Goal: Task Accomplishment & Management: Manage account settings

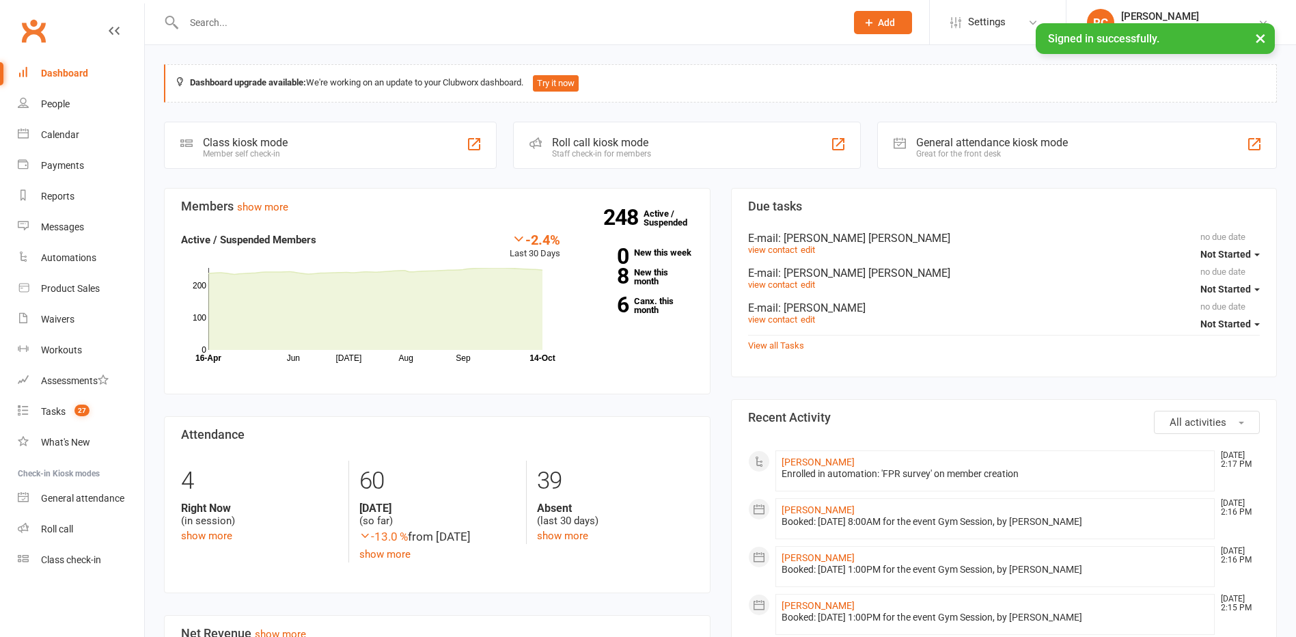
click at [225, 16] on input "text" at bounding box center [508, 22] width 656 height 19
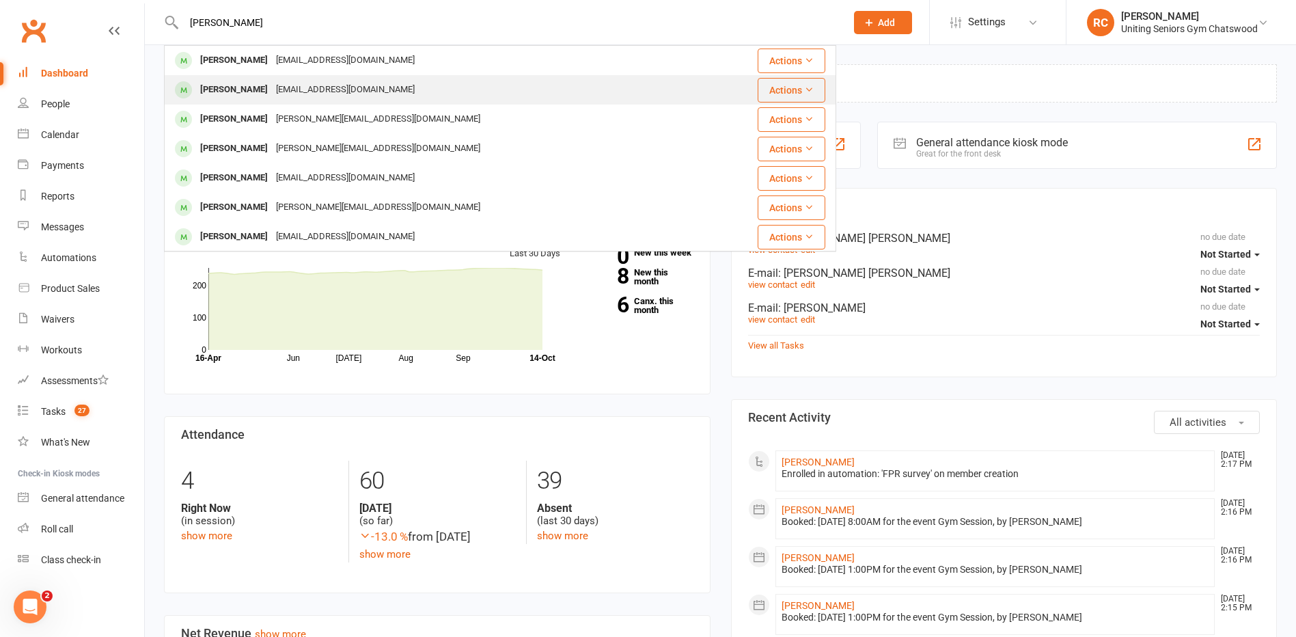
type input "[PERSON_NAME]"
click at [228, 88] on div "[PERSON_NAME]" at bounding box center [234, 90] width 76 height 20
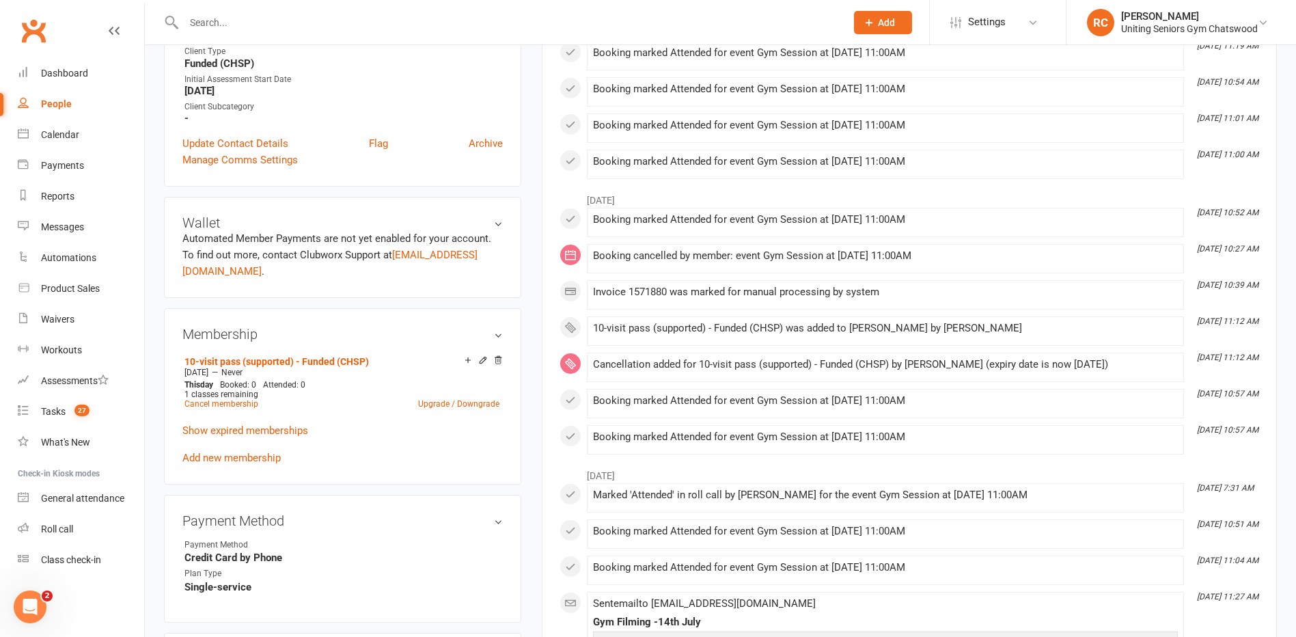
scroll to position [410, 0]
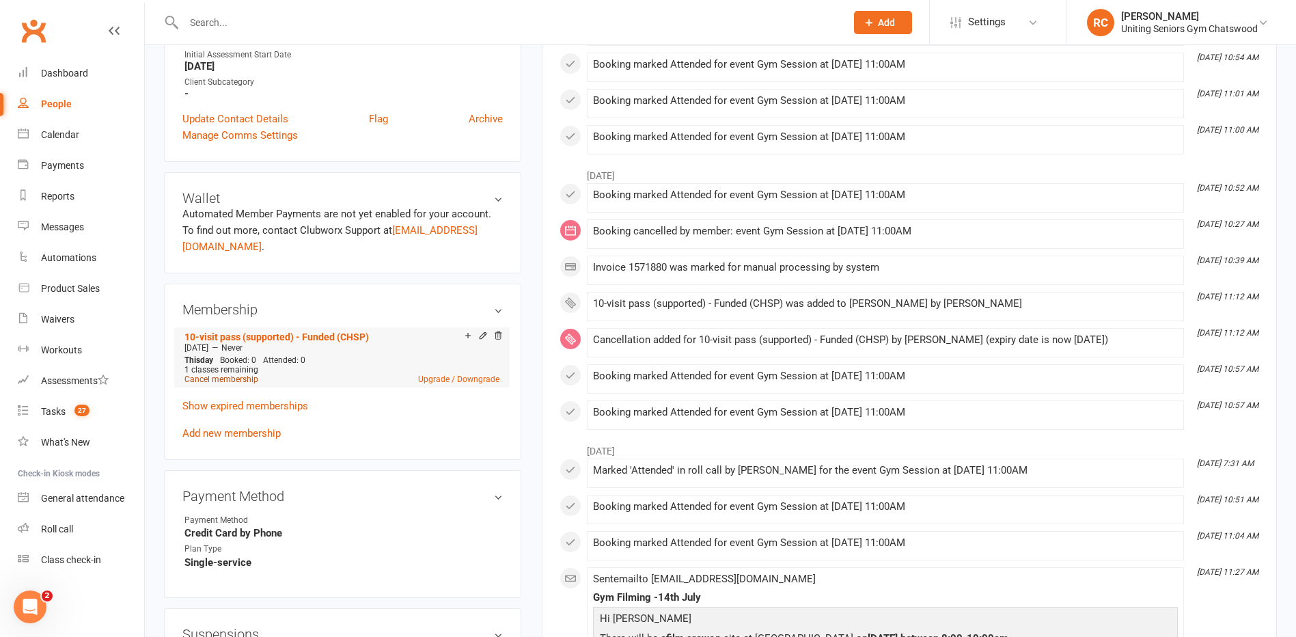
click at [228, 374] on link "Cancel membership" at bounding box center [221, 379] width 74 height 10
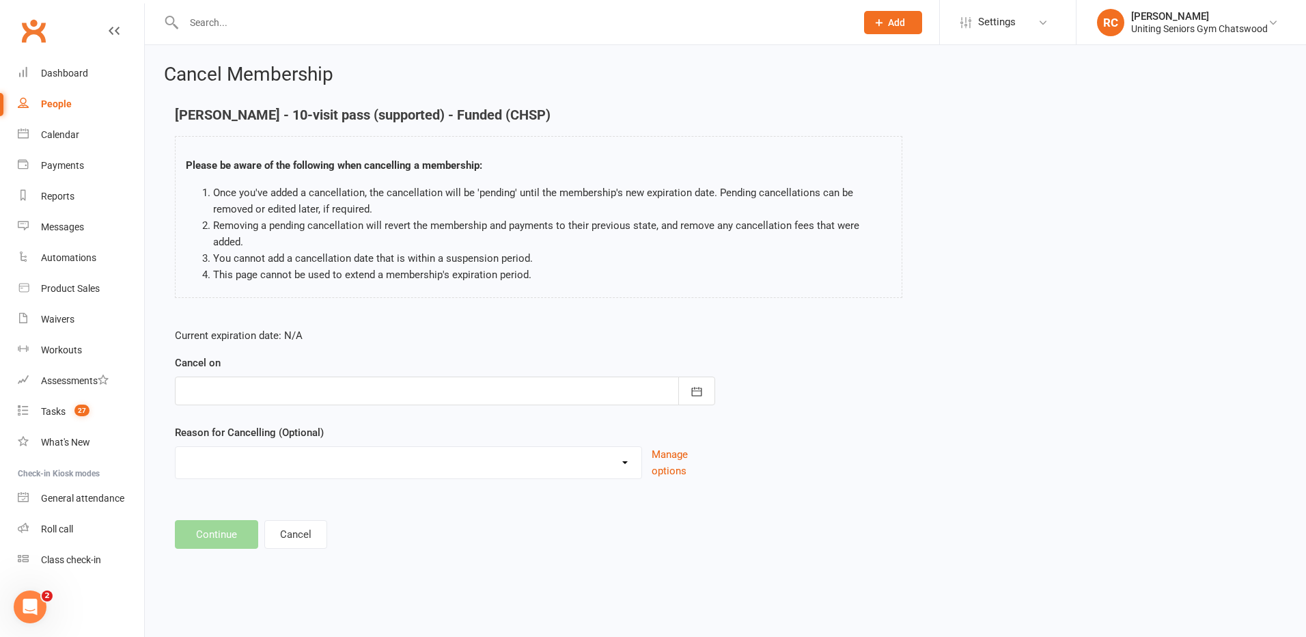
click at [305, 380] on div at bounding box center [445, 390] width 540 height 29
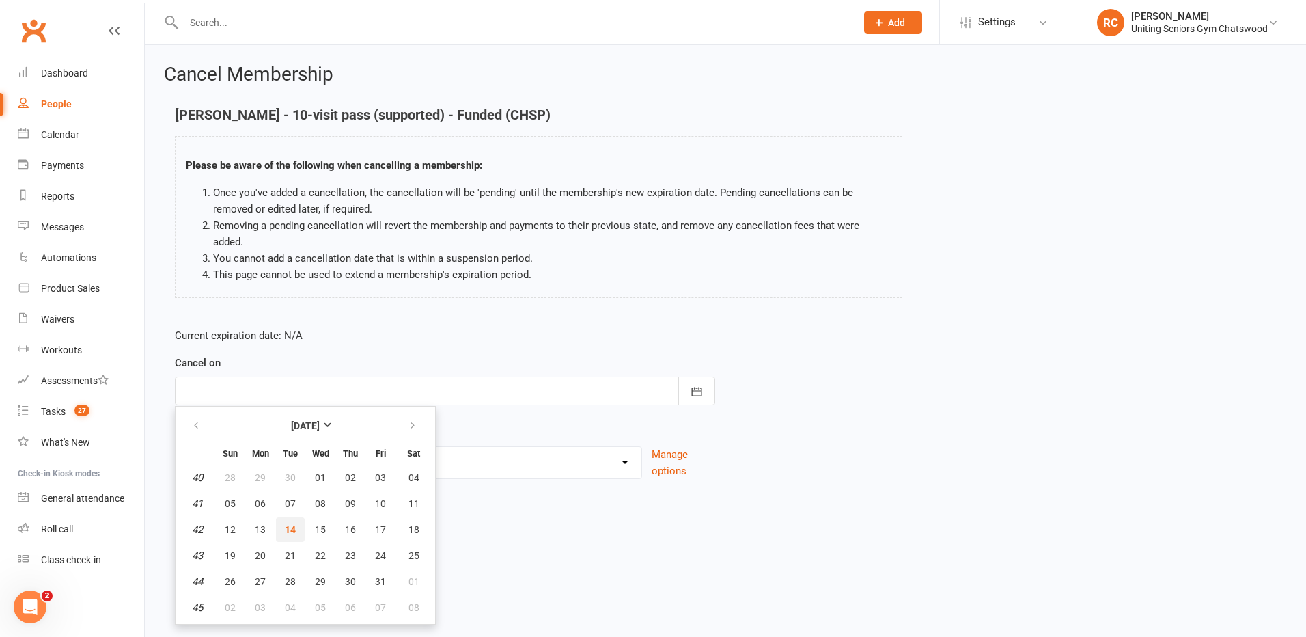
click at [290, 524] on span "14" at bounding box center [290, 529] width 11 height 11
type input "[DATE]"
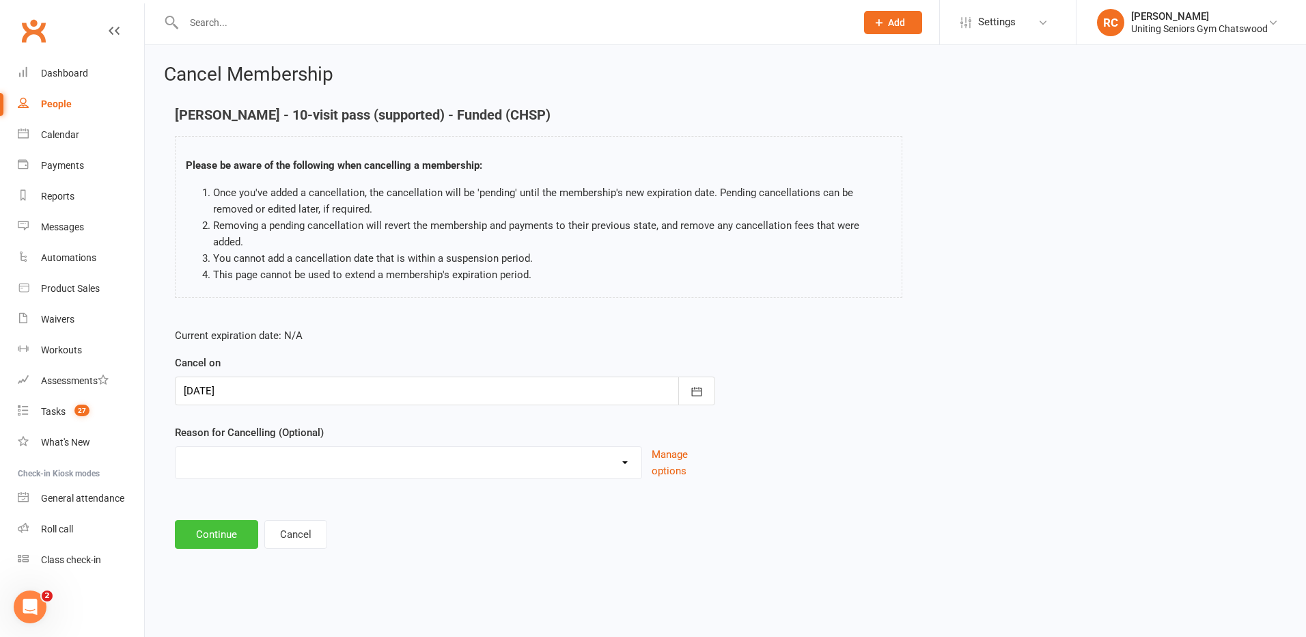
click at [219, 522] on button "Continue" at bounding box center [216, 534] width 83 height 29
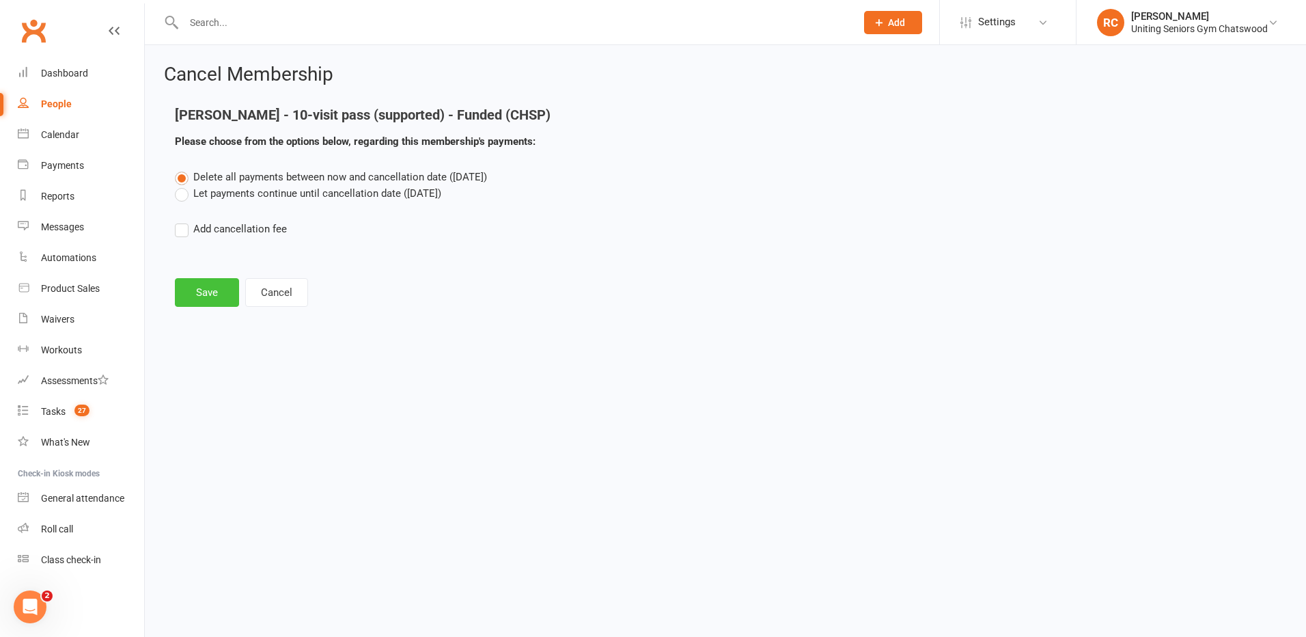
click at [217, 294] on button "Save" at bounding box center [207, 292] width 64 height 29
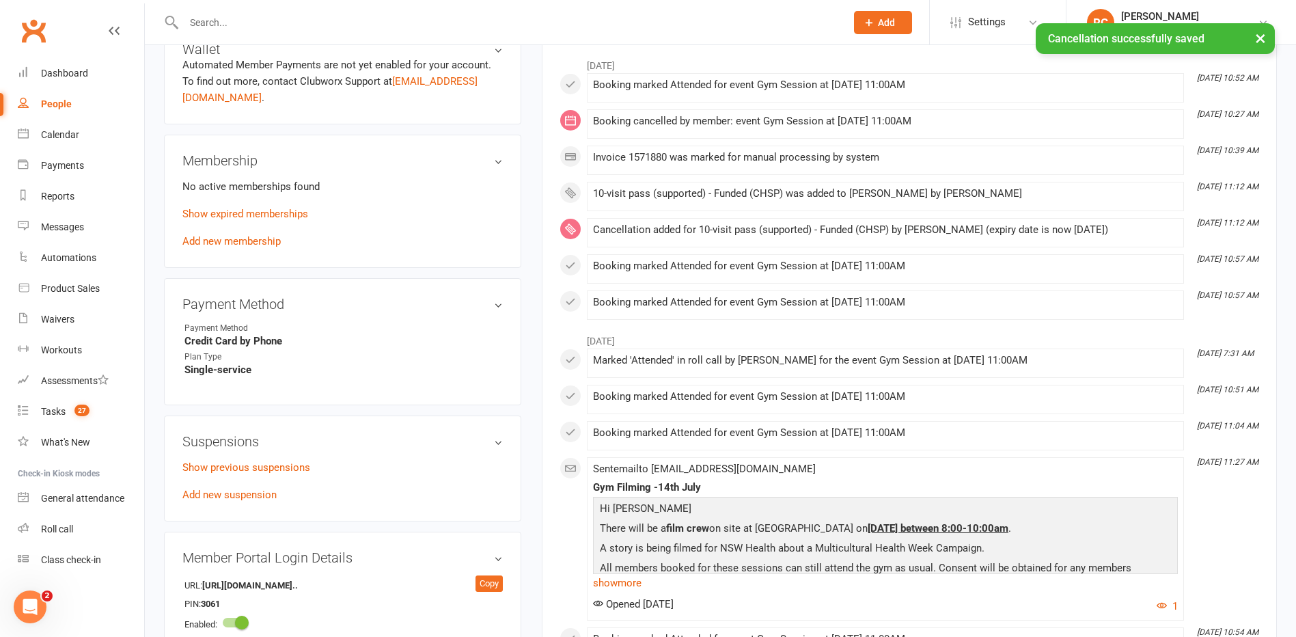
scroll to position [615, 0]
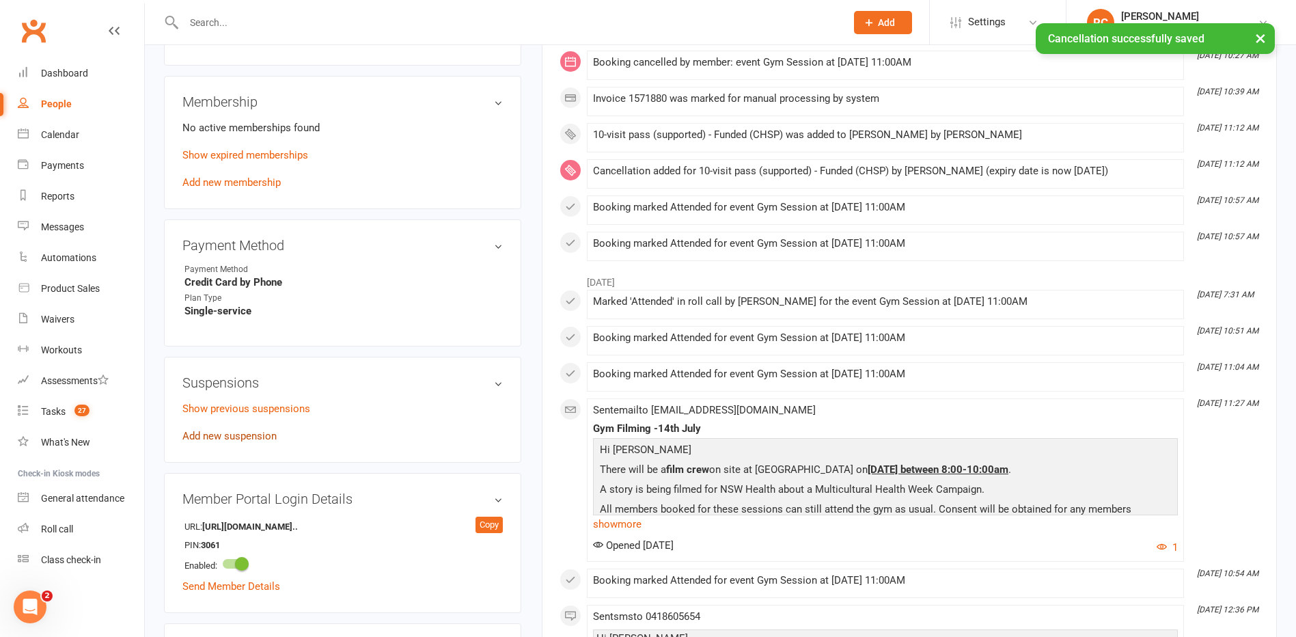
click at [227, 440] on link "Add new suspension" at bounding box center [229, 436] width 94 height 12
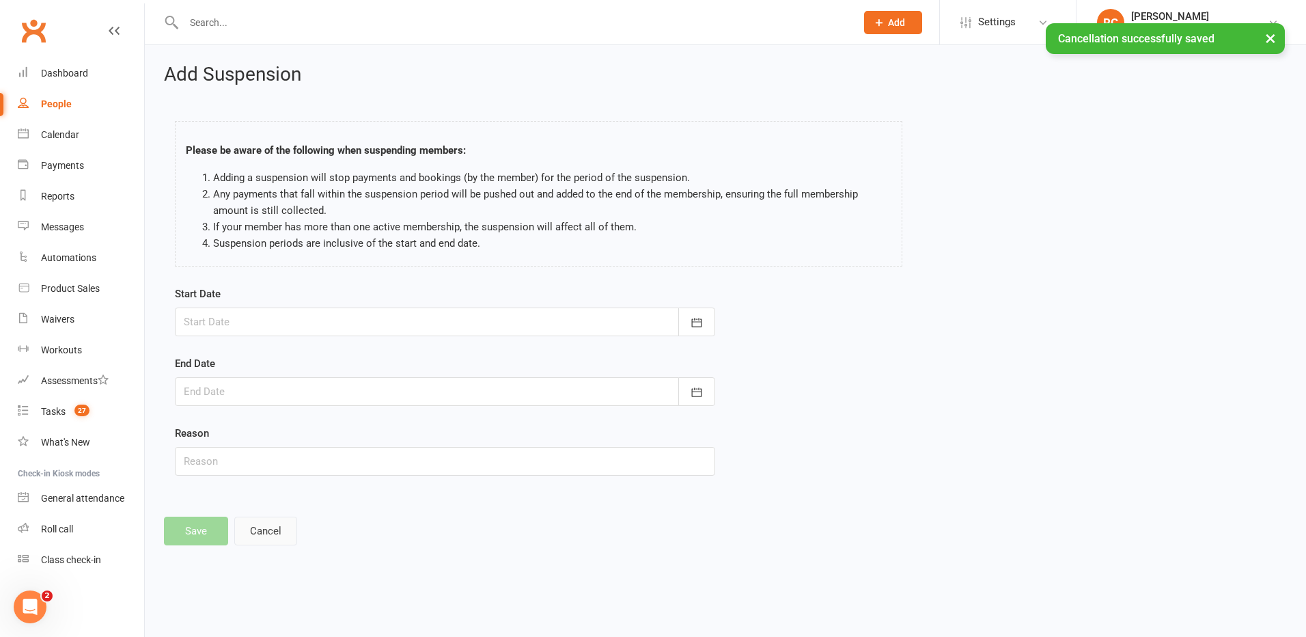
click at [281, 538] on button "Cancel" at bounding box center [265, 530] width 63 height 29
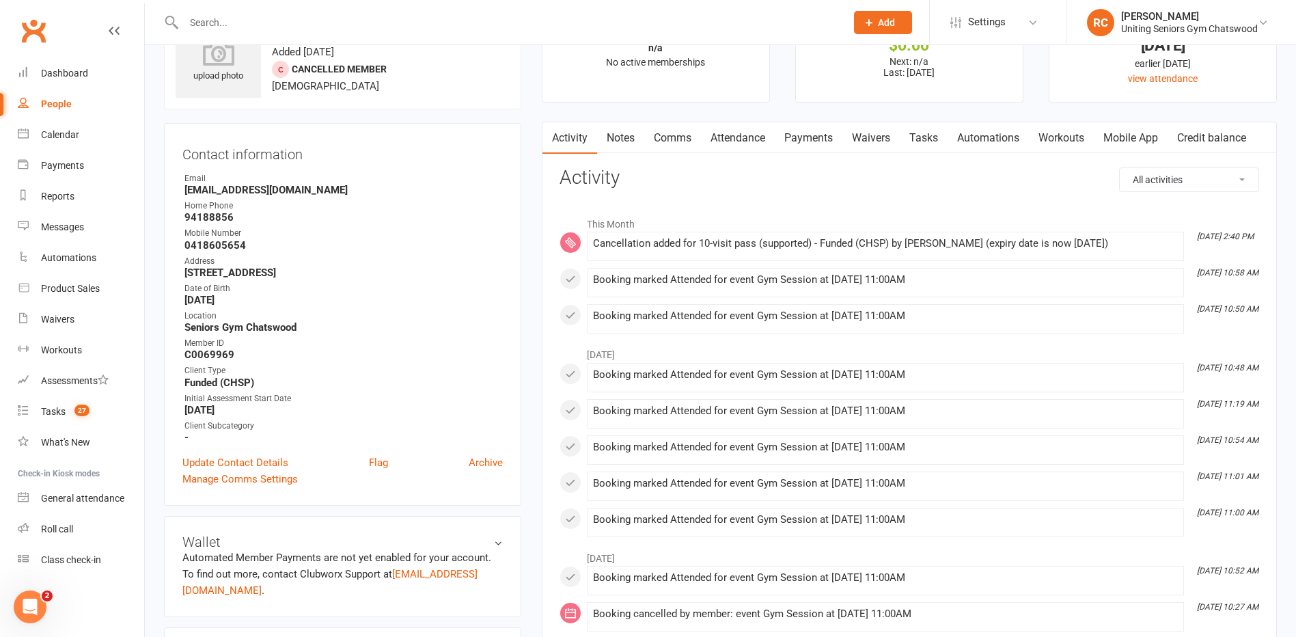
scroll to position [546, 0]
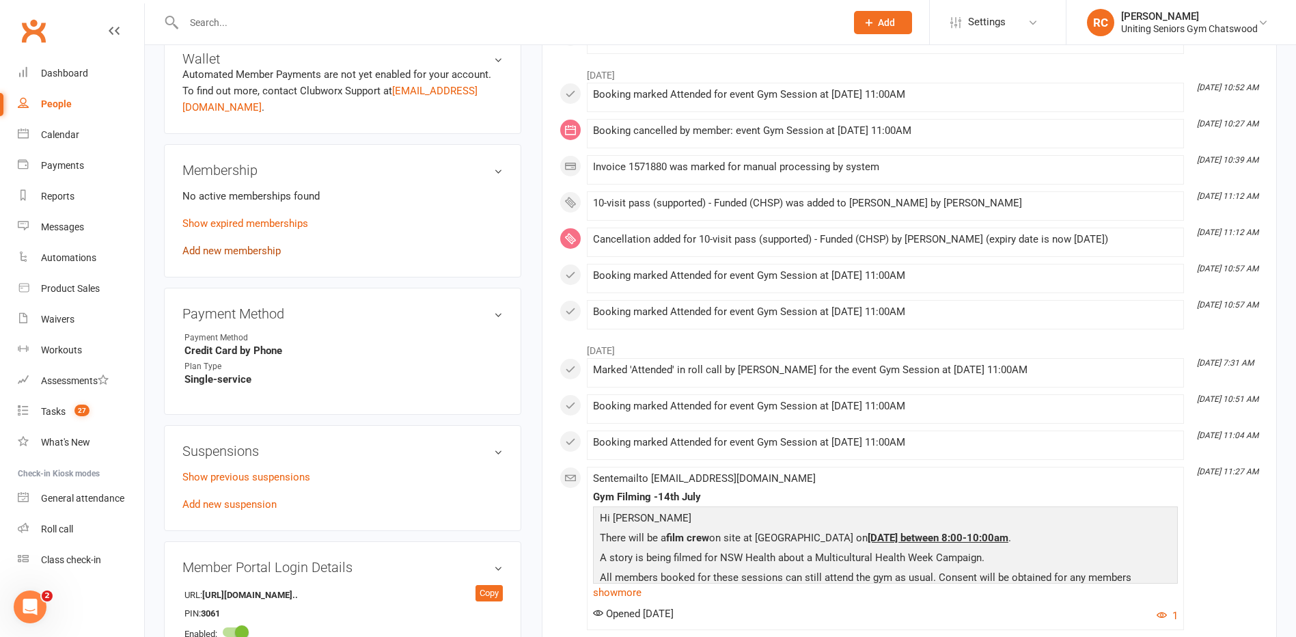
click at [219, 253] on link "Add new membership" at bounding box center [231, 251] width 98 height 12
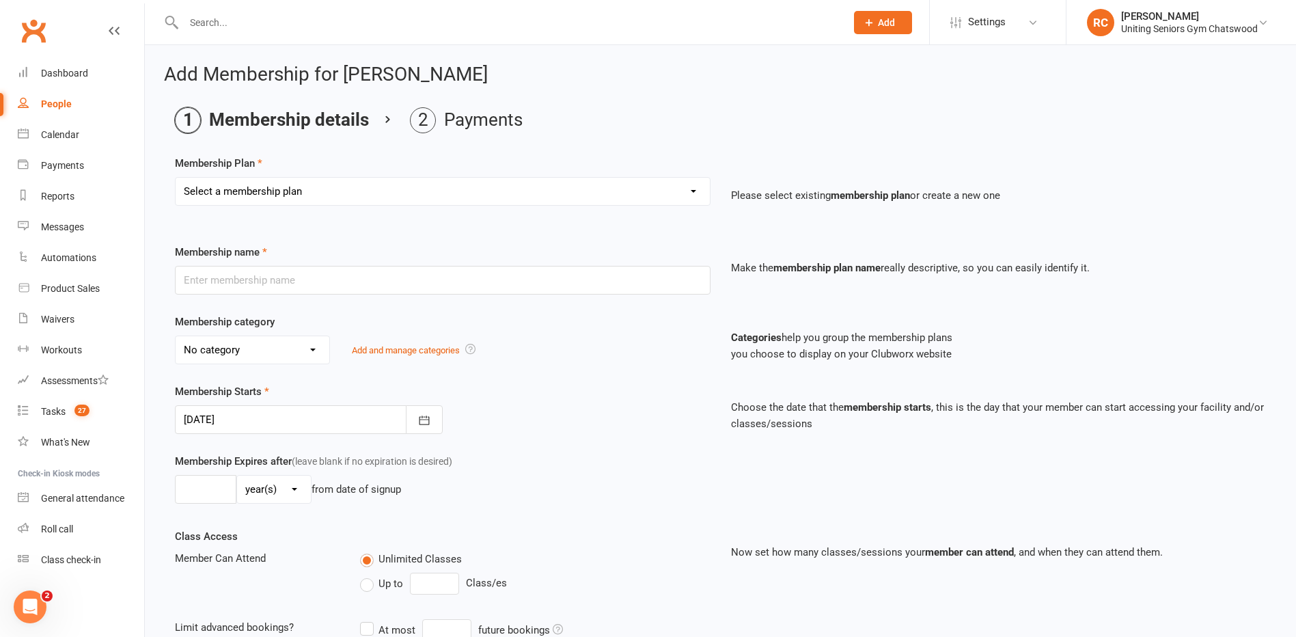
click at [233, 187] on select "Select a membership plan Create new Membership Plan Initial Assessment + Set Up…" at bounding box center [443, 191] width 534 height 27
select select "16"
click at [176, 178] on select "Select a membership plan Create new Membership Plan Initial Assessment + Set Up…" at bounding box center [443, 191] width 534 height 27
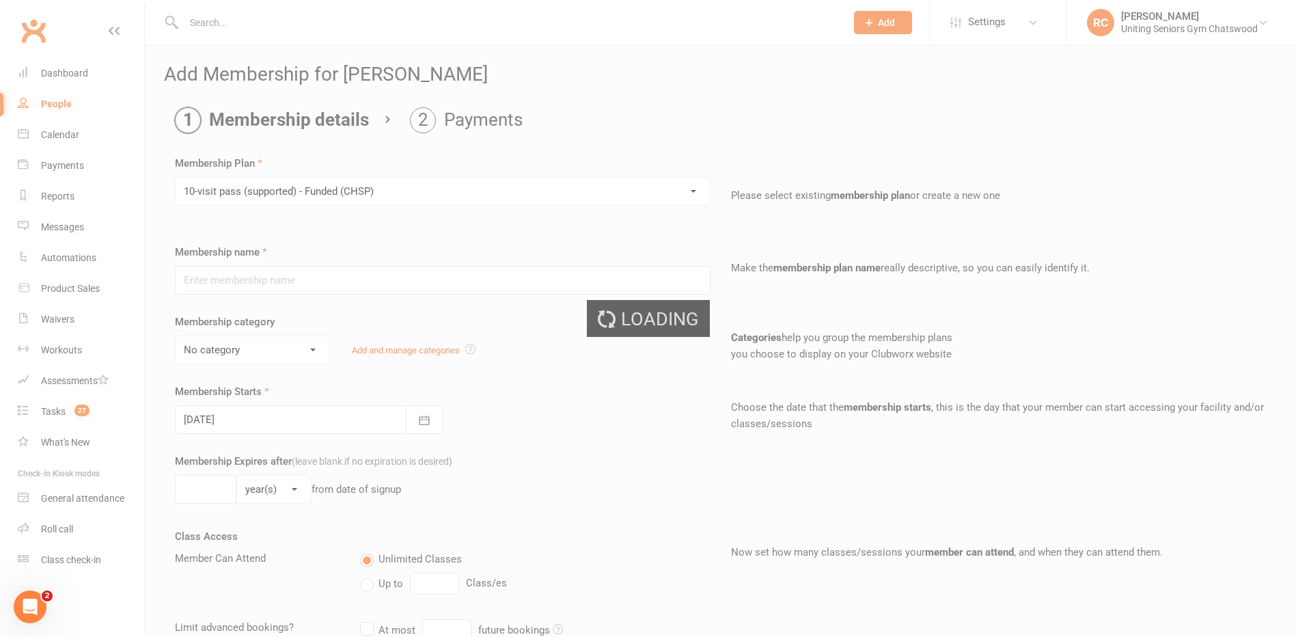
type input "10-visit pass (supported) - Funded (CHSP)"
select select "0"
type input "0"
select select "2"
type input "1"
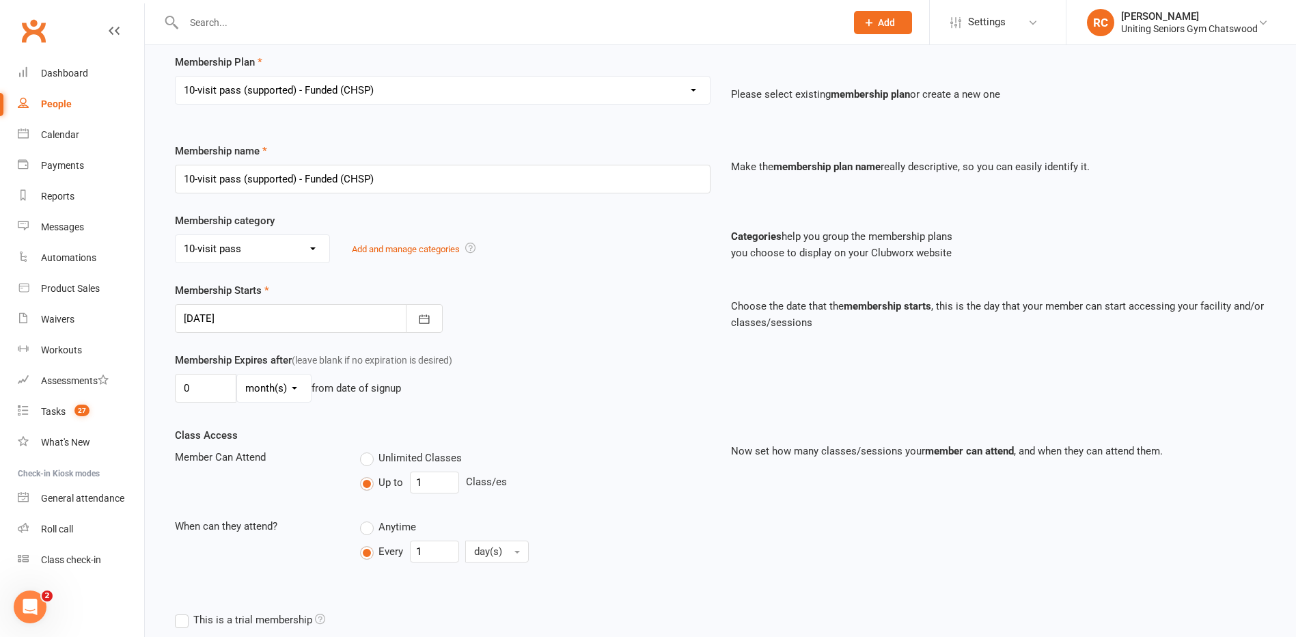
scroll to position [250, 0]
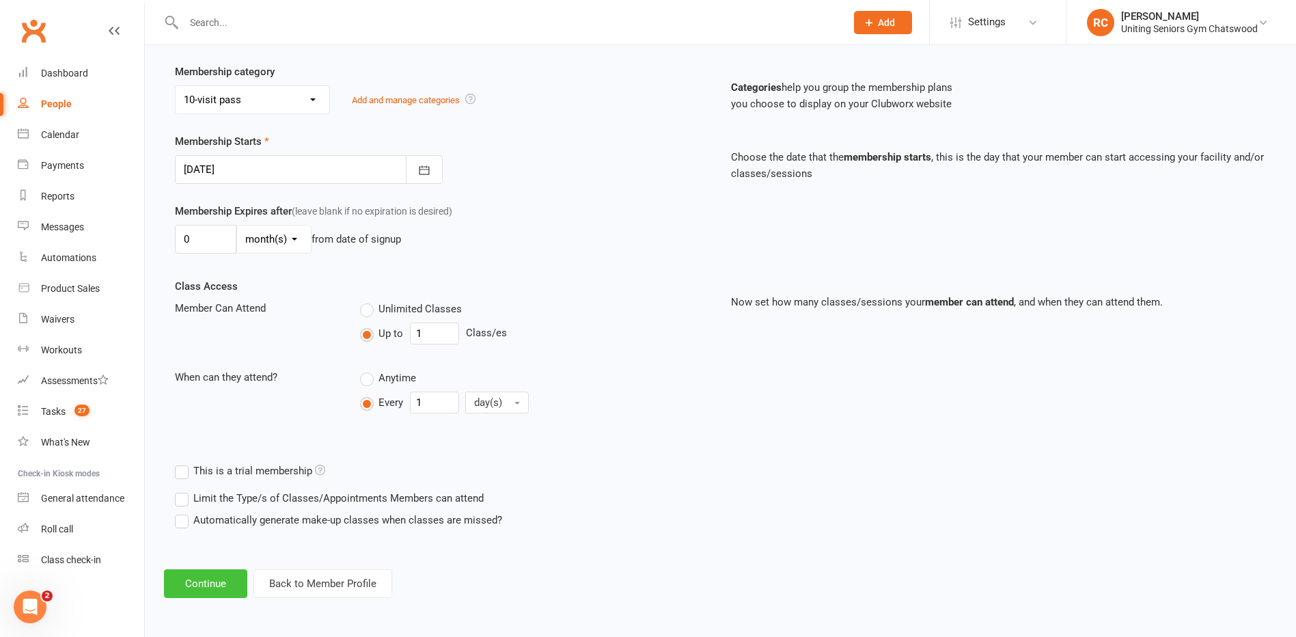
click at [205, 581] on button "Continue" at bounding box center [205, 583] width 83 height 29
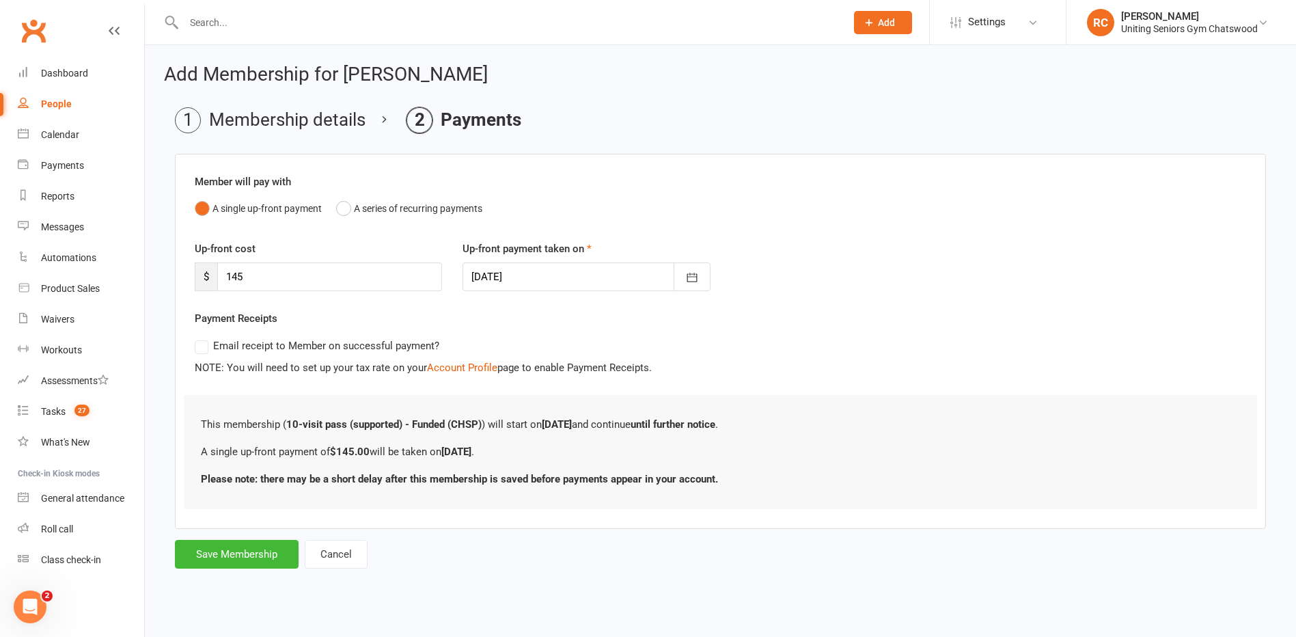
scroll to position [0, 0]
click at [253, 567] on button "Save Membership" at bounding box center [237, 554] width 124 height 29
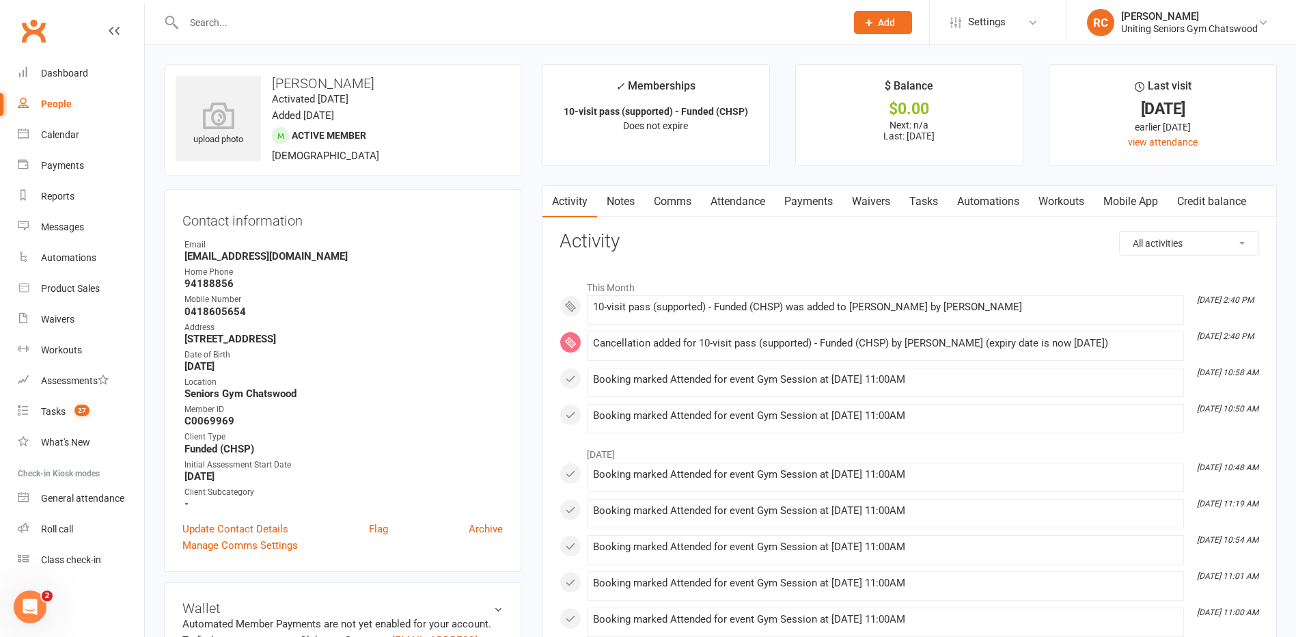
click at [221, 20] on input "text" at bounding box center [508, 22] width 656 height 19
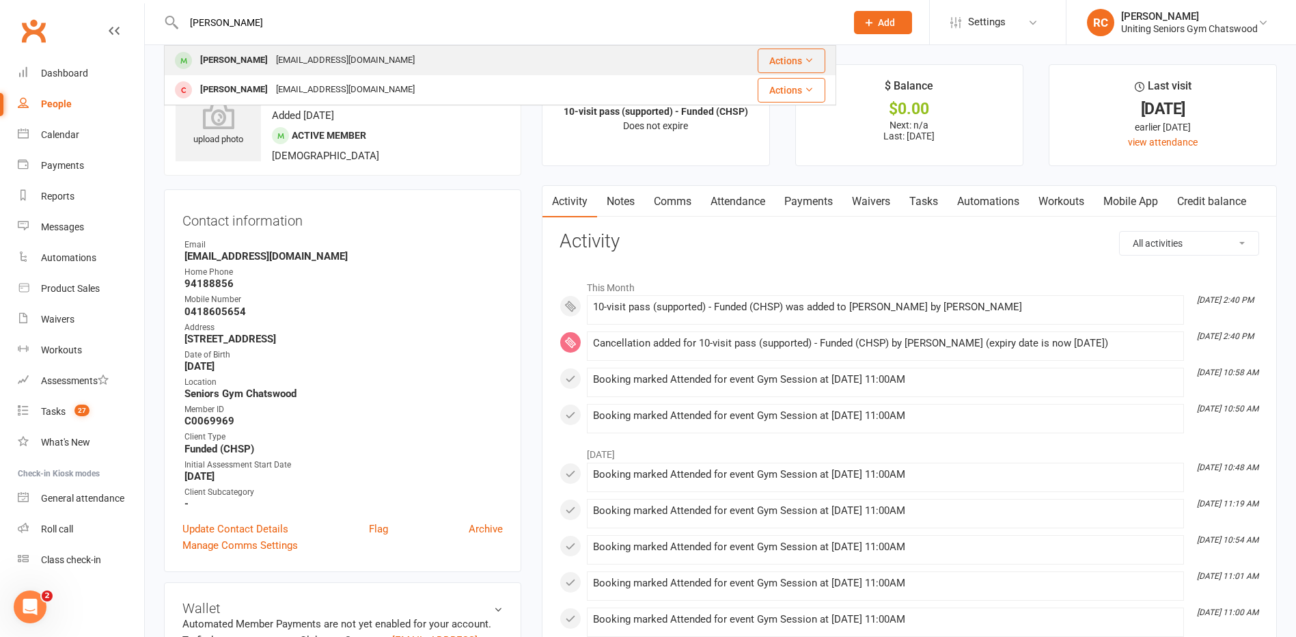
type input "[PERSON_NAME]"
click at [221, 61] on div "[PERSON_NAME]" at bounding box center [234, 61] width 76 height 20
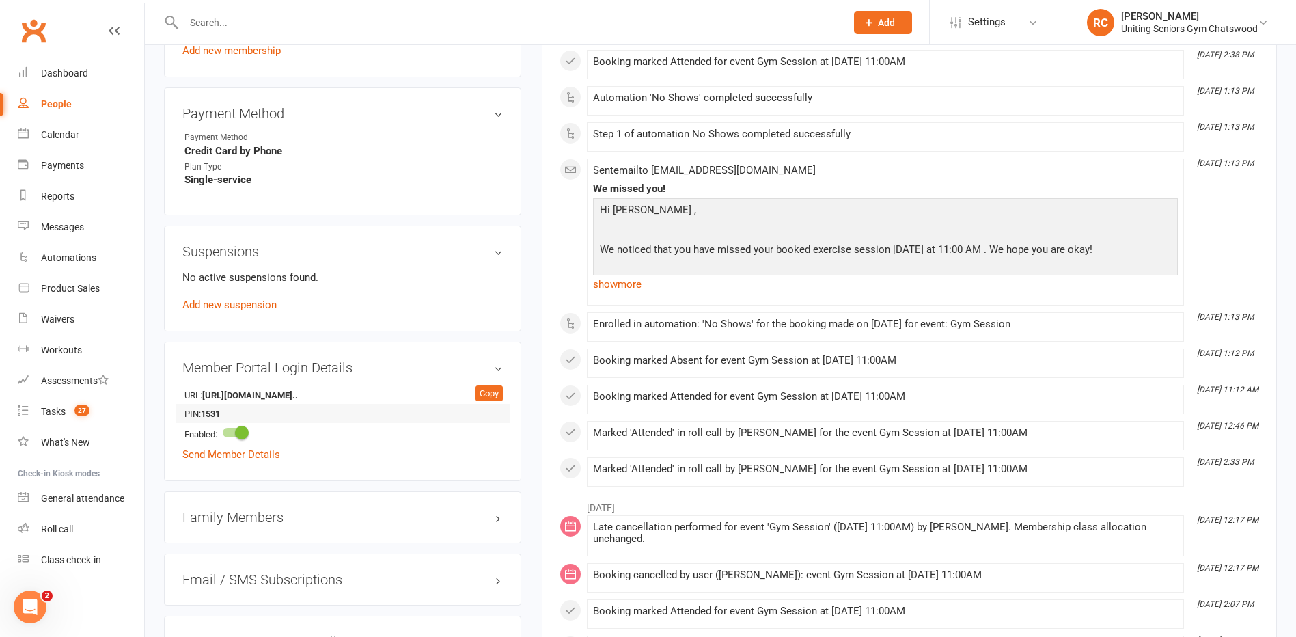
scroll to position [478, 0]
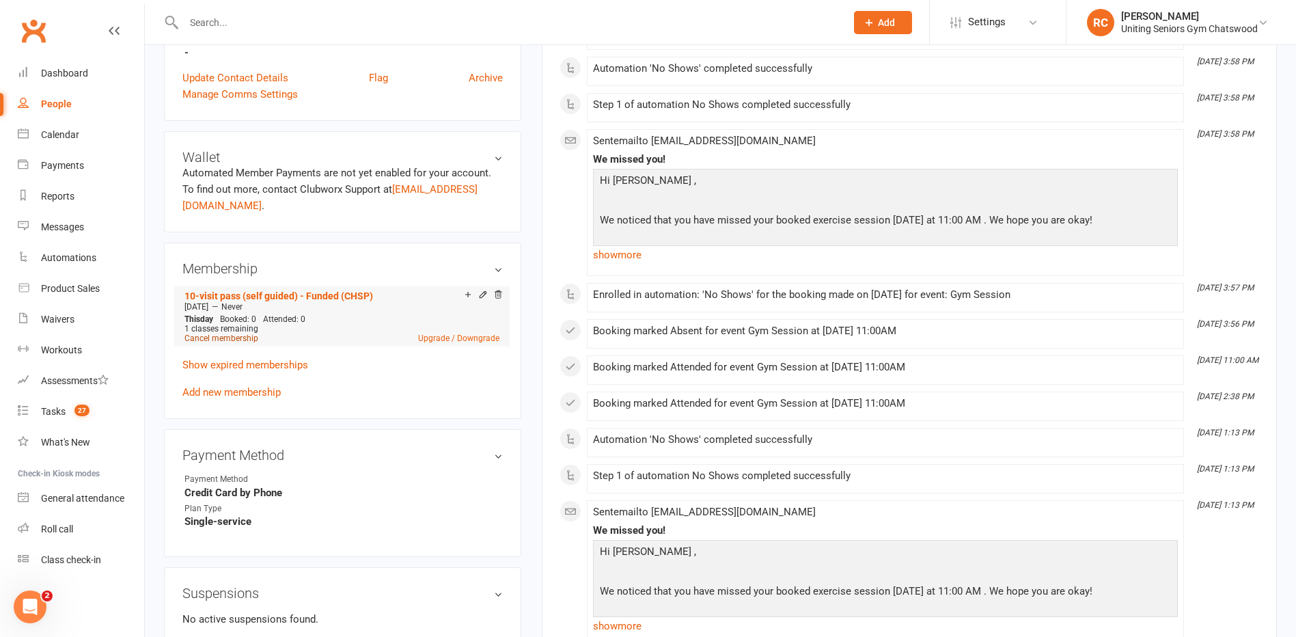
click at [222, 337] on link "Cancel membership" at bounding box center [221, 338] width 74 height 10
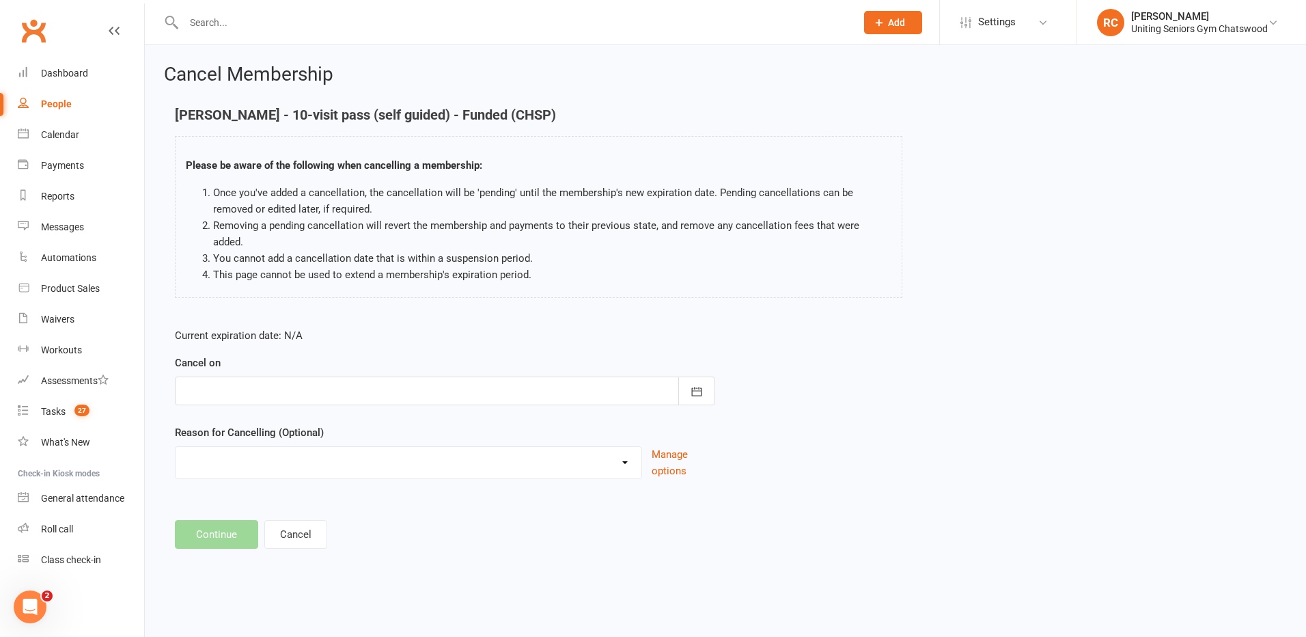
click at [249, 385] on div at bounding box center [445, 390] width 540 height 29
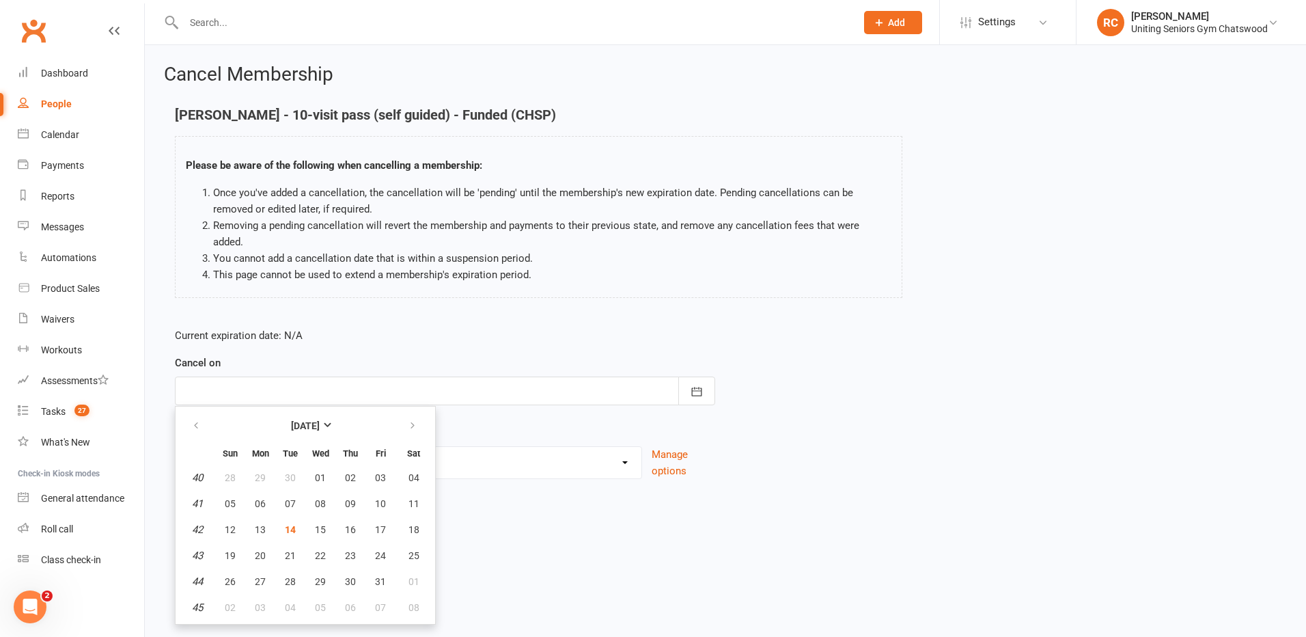
click at [508, 535] on div "Cancel Membership [PERSON_NAME] - 10-visit pass (self guided) - Funded (CHSP) P…" at bounding box center [725, 307] width 1161 height 525
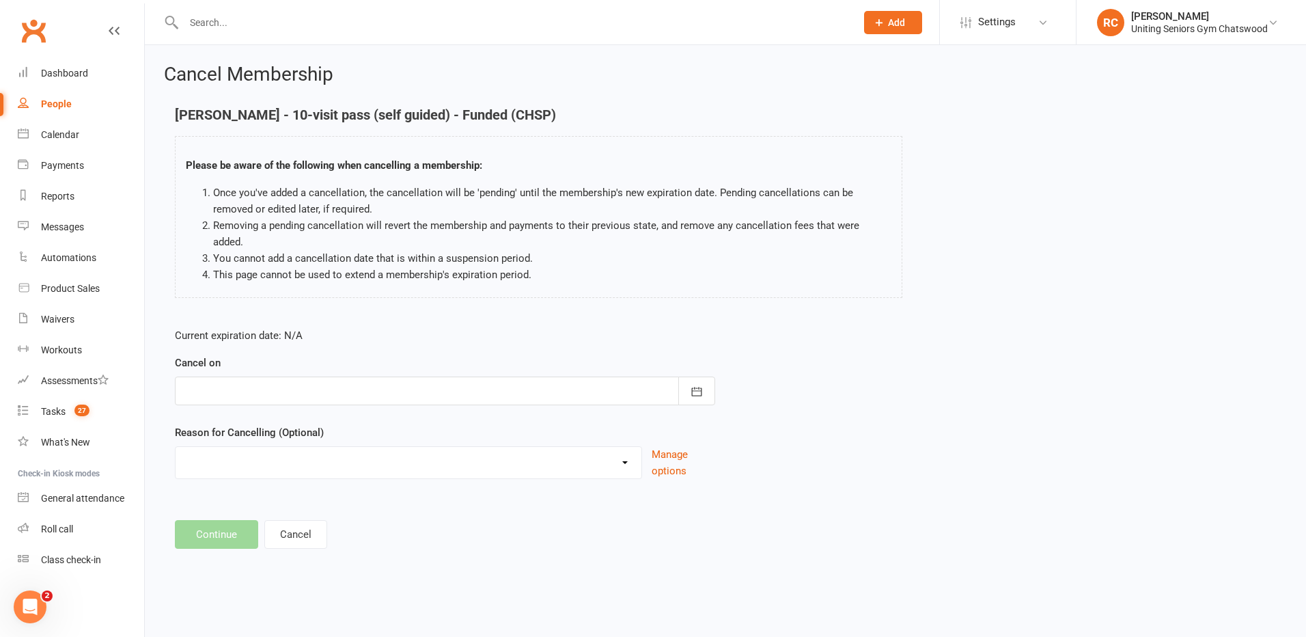
click at [295, 500] on main "[PERSON_NAME] - 10-visit pass (self guided) - Funded (CHSP) Please be aware of …" at bounding box center [725, 327] width 1123 height 441
click at [292, 520] on button "Cancel" at bounding box center [295, 534] width 63 height 29
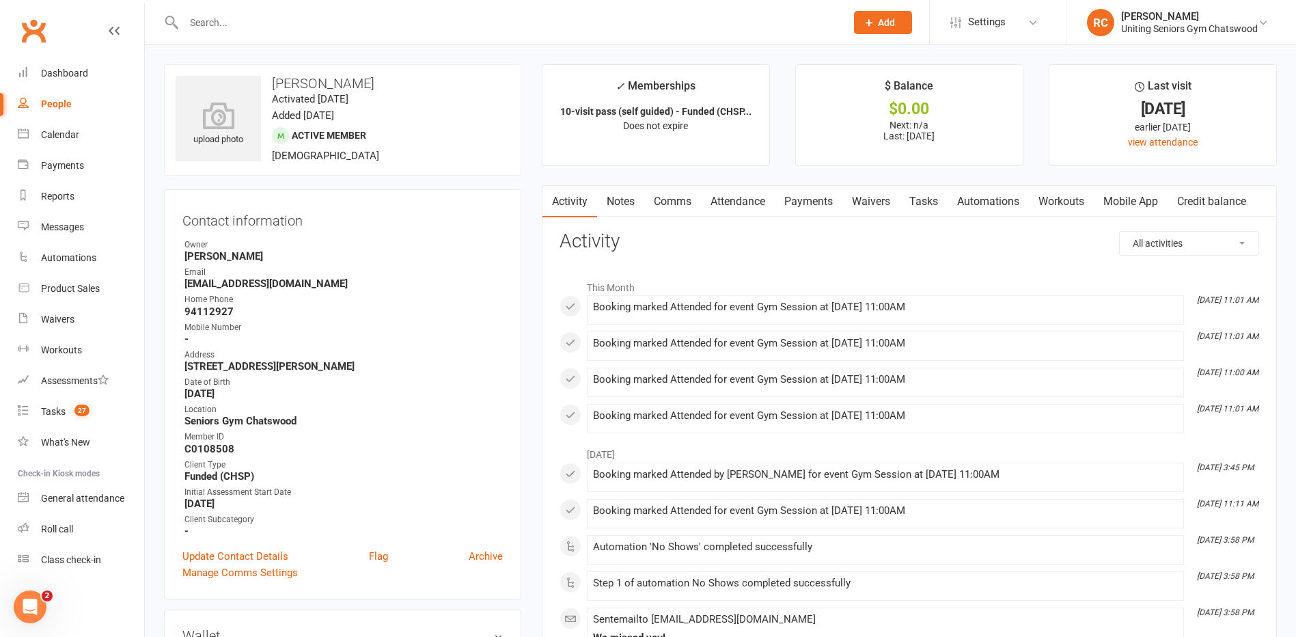
scroll to position [342, 0]
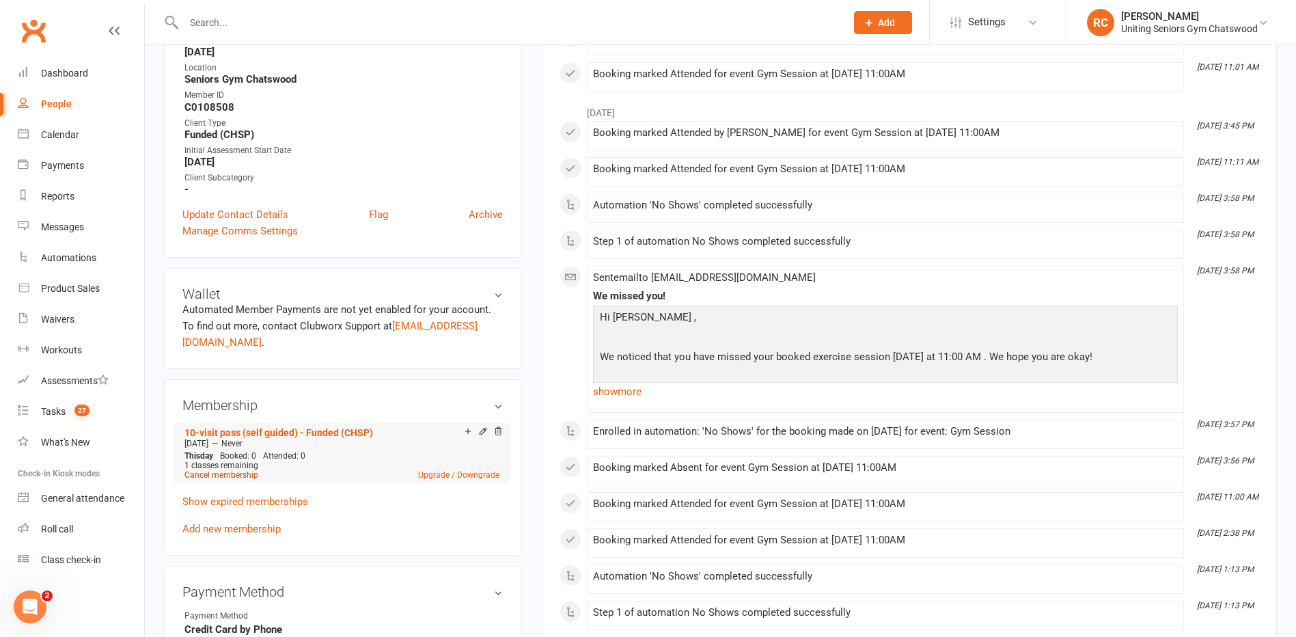
click at [237, 475] on link "Cancel membership" at bounding box center [221, 475] width 74 height 10
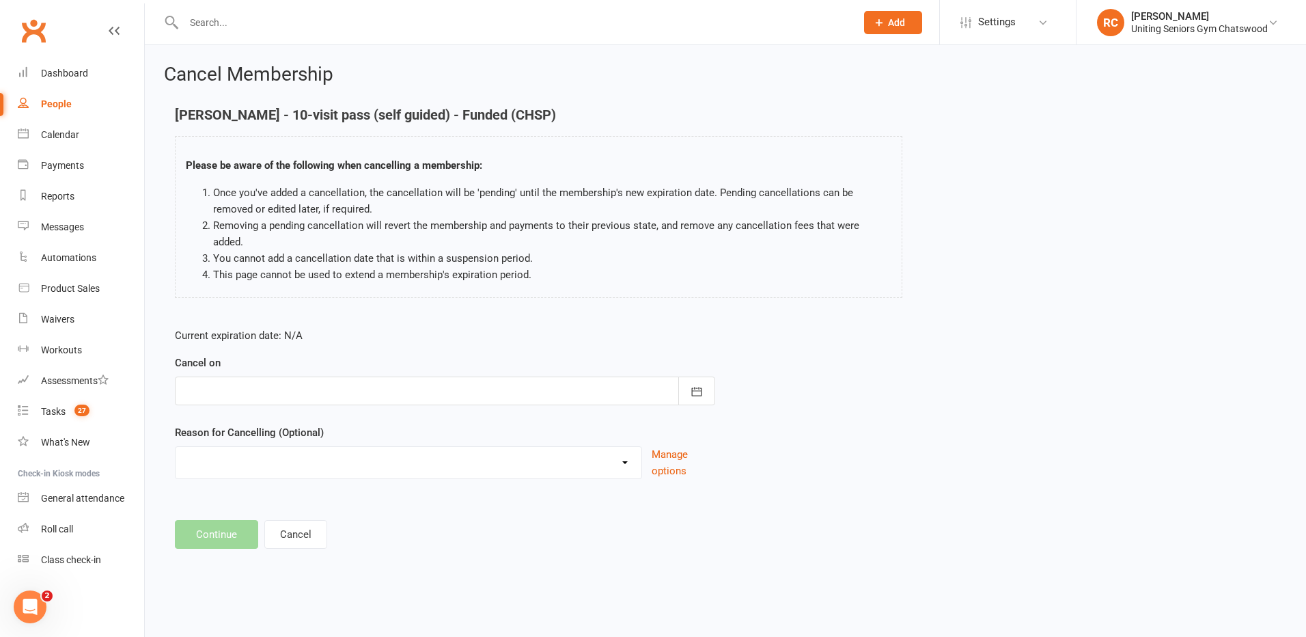
click at [240, 378] on div at bounding box center [445, 390] width 540 height 29
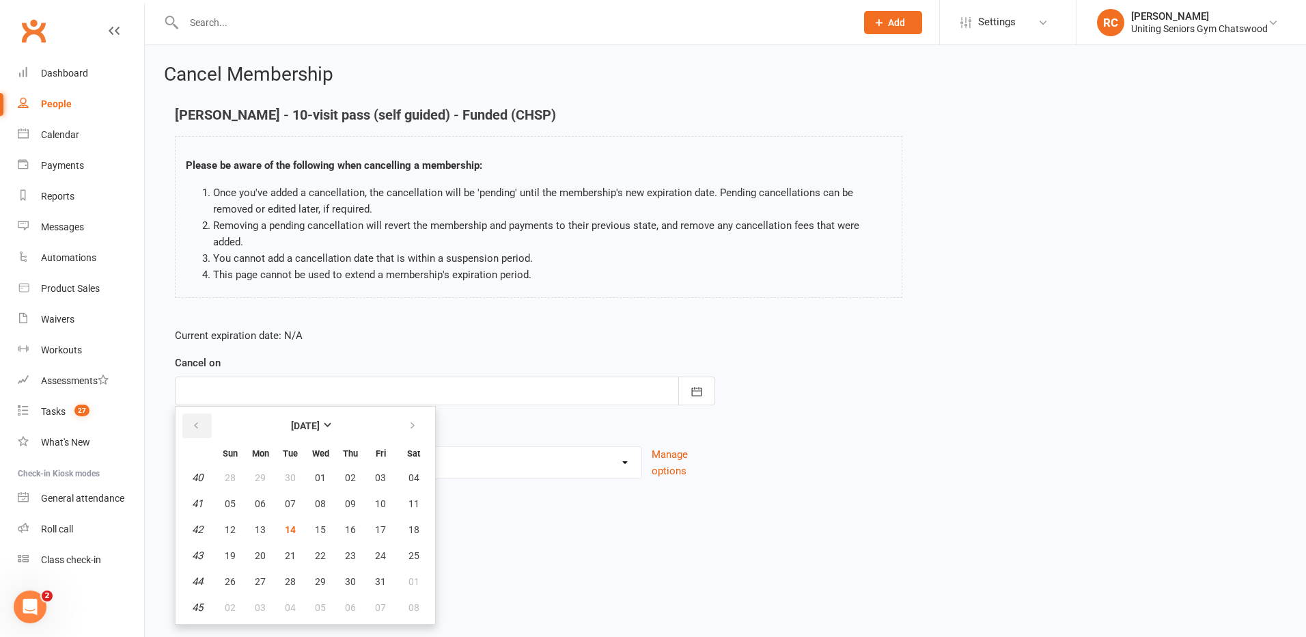
click at [190, 416] on button "button" at bounding box center [196, 425] width 29 height 25
click at [291, 576] on span "30" at bounding box center [290, 581] width 11 height 11
type input "[DATE]"
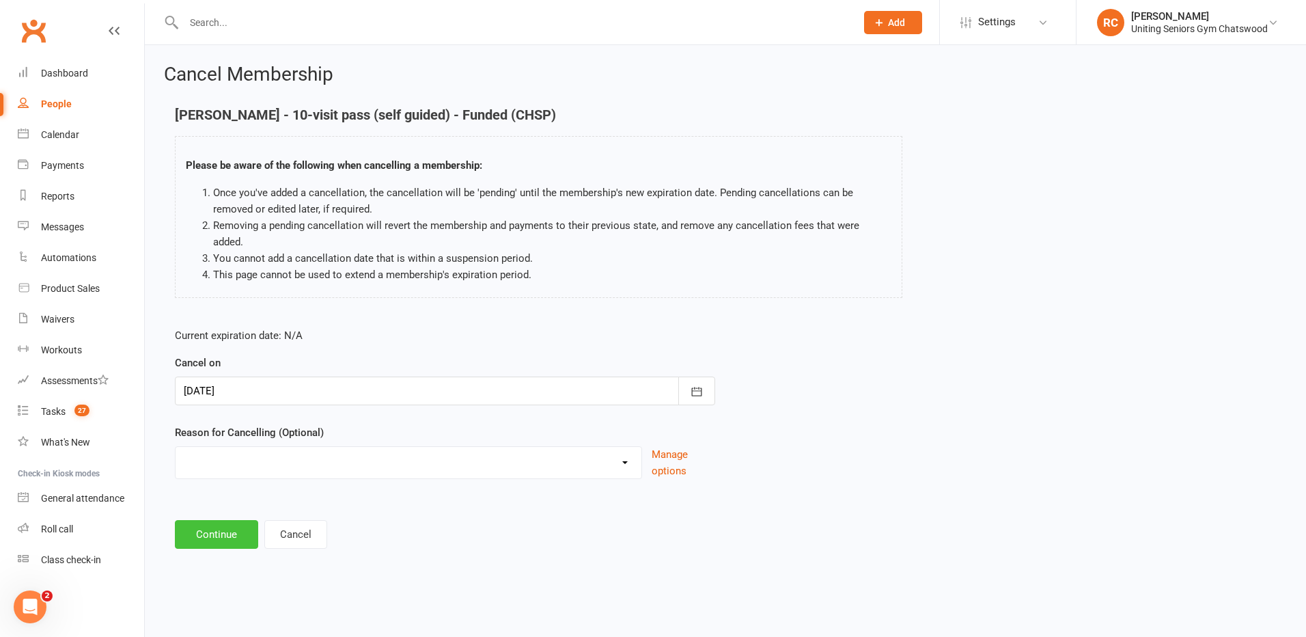
click at [214, 529] on button "Continue" at bounding box center [216, 534] width 83 height 29
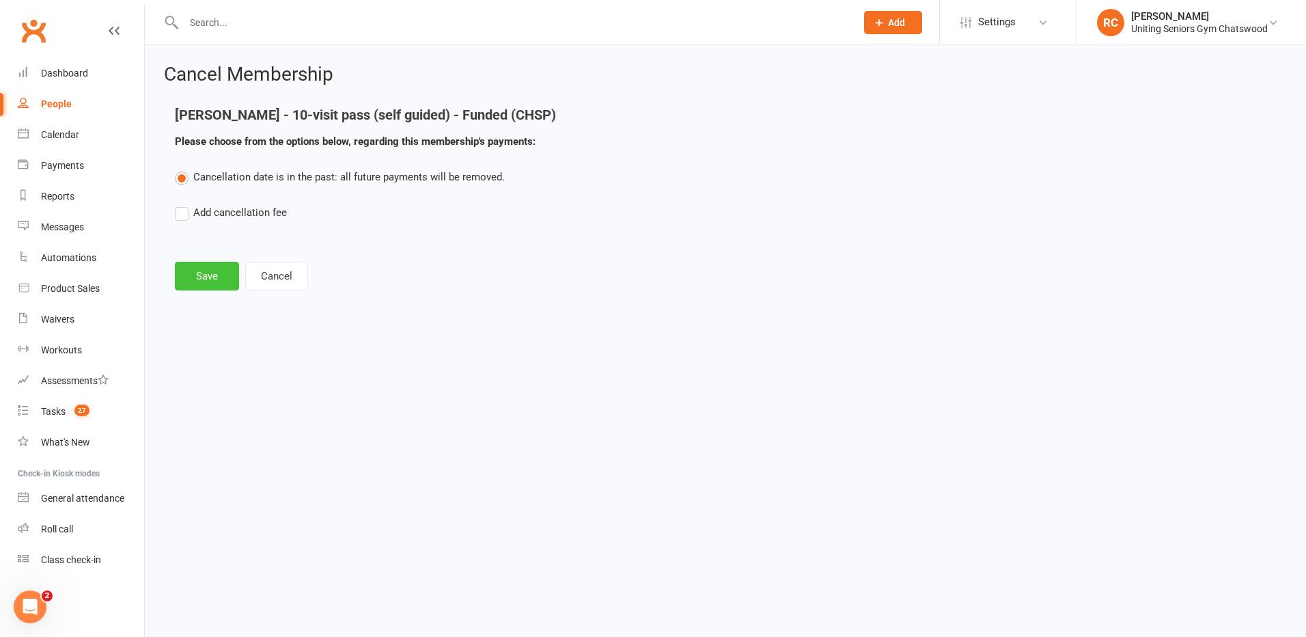
click at [198, 282] on button "Save" at bounding box center [207, 276] width 64 height 29
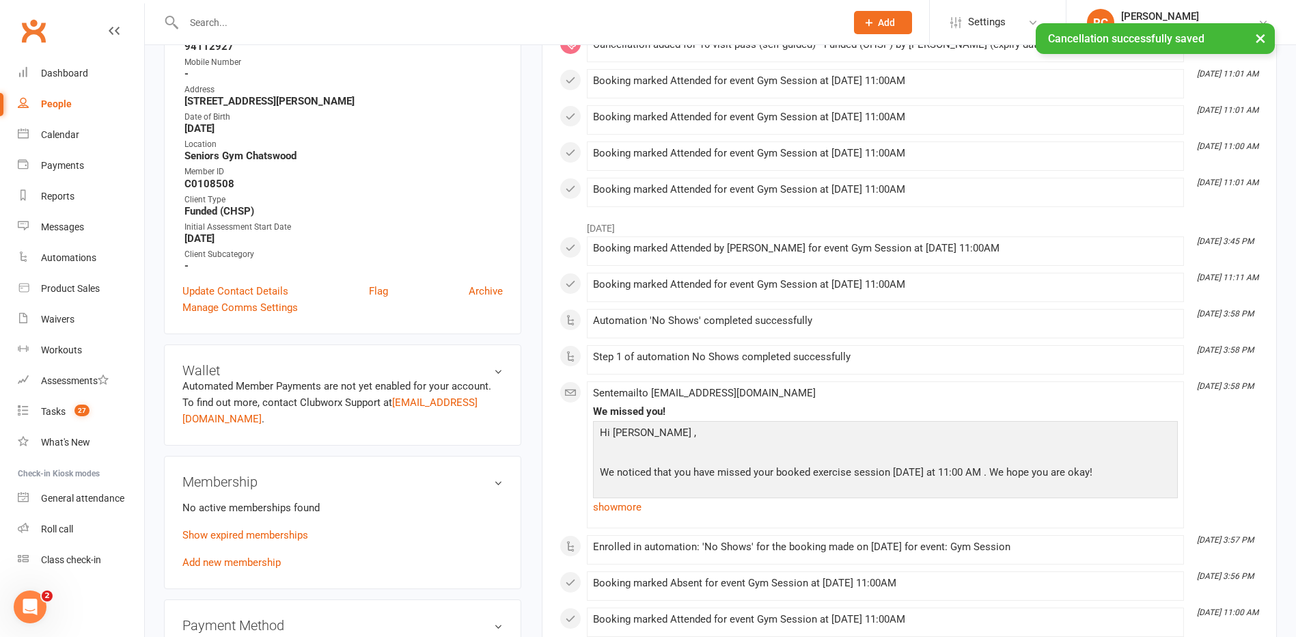
scroll to position [410, 0]
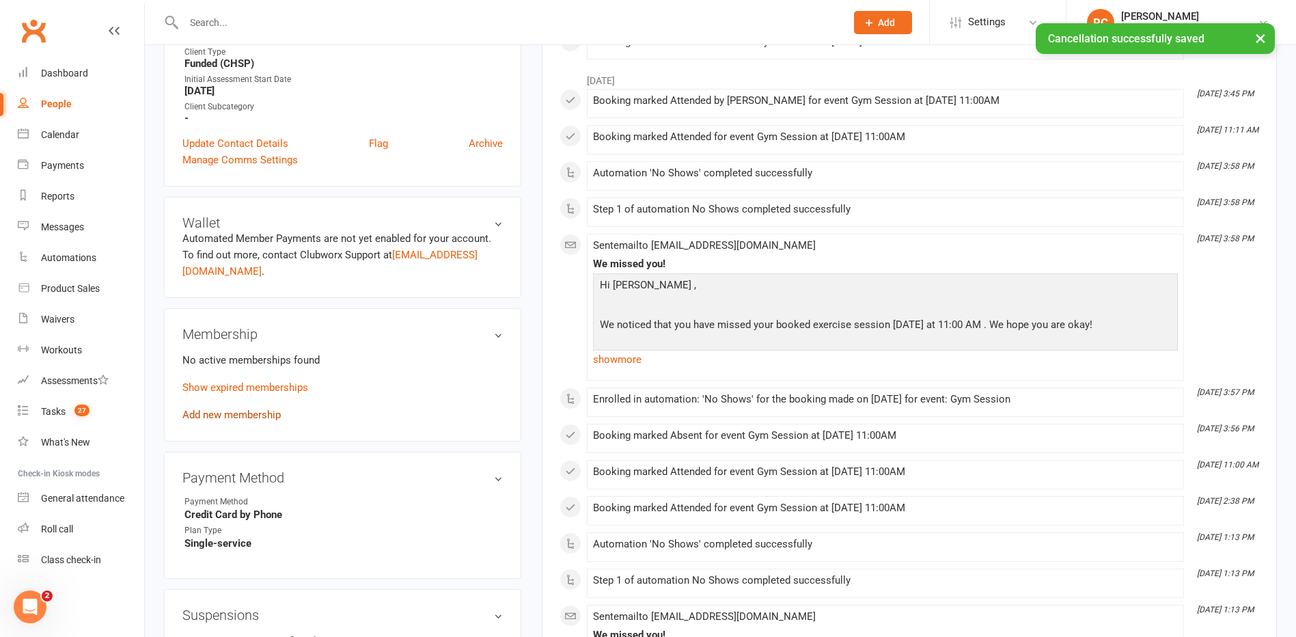
click at [240, 420] on link "Add new membership" at bounding box center [231, 414] width 98 height 12
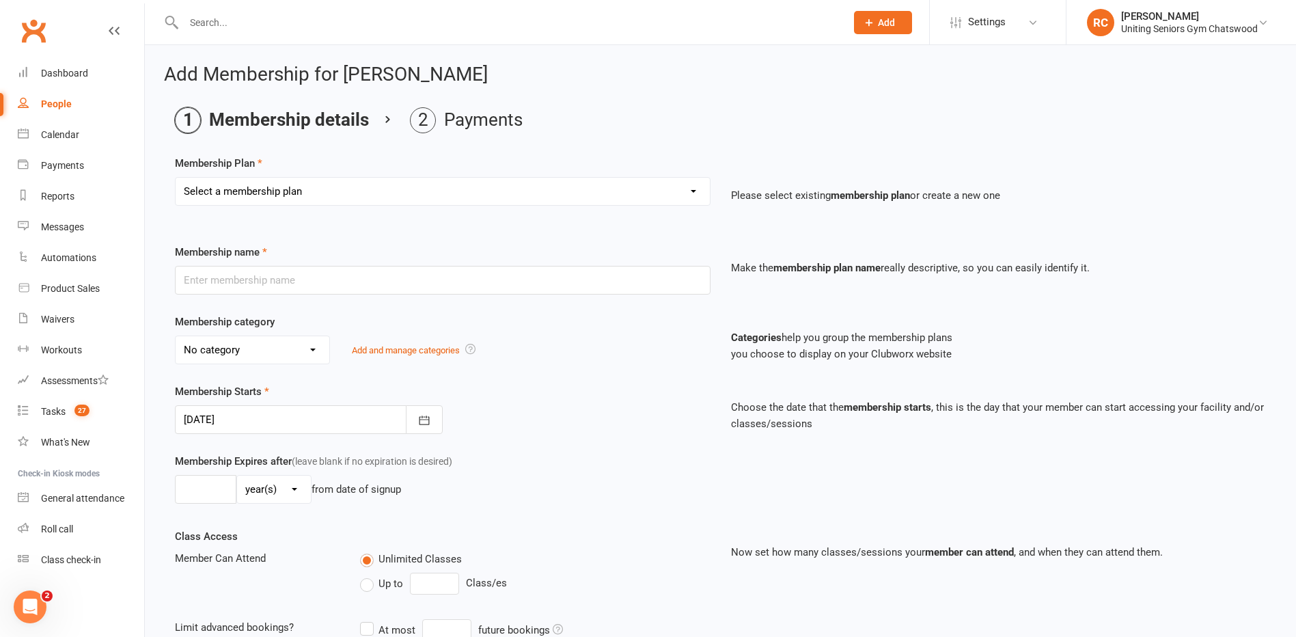
click at [233, 194] on select "Select a membership plan Create new Membership Plan Initial Assessment + Set Up…" at bounding box center [443, 191] width 534 height 27
select select "6"
click at [176, 178] on select "Select a membership plan Create new Membership Plan Initial Assessment + Set Up…" at bounding box center [443, 191] width 534 height 27
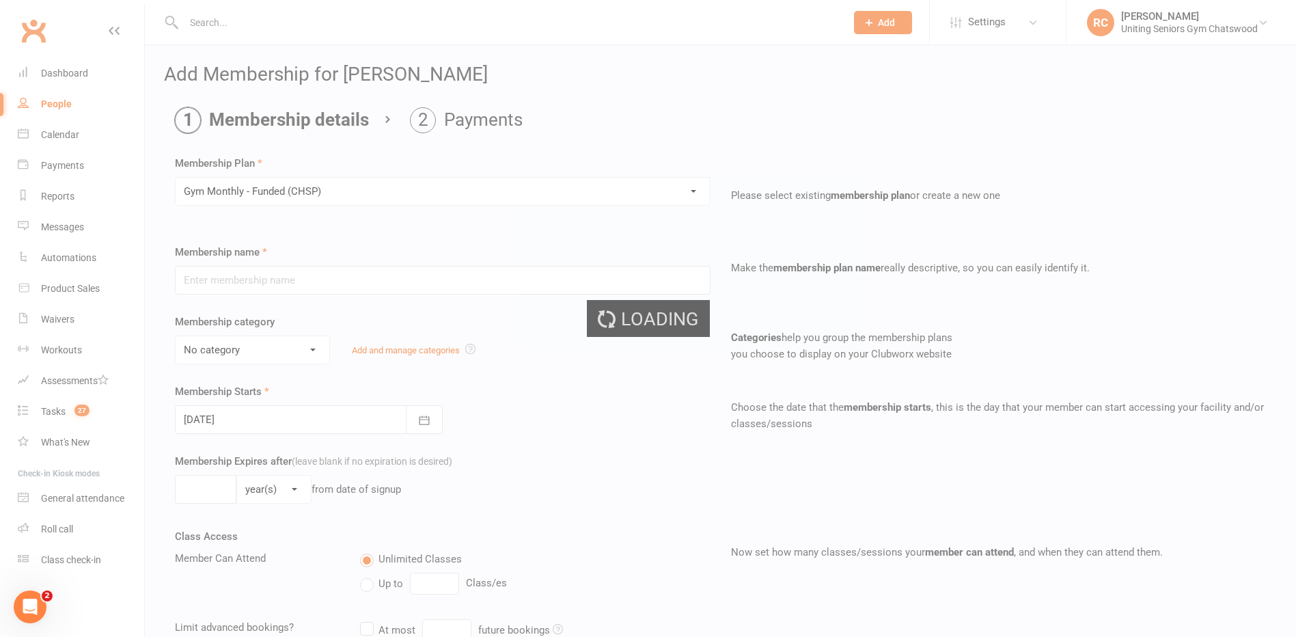
type input "Gym Monthly - Funded (CHSP)"
select select "3"
type input "0"
type input "1"
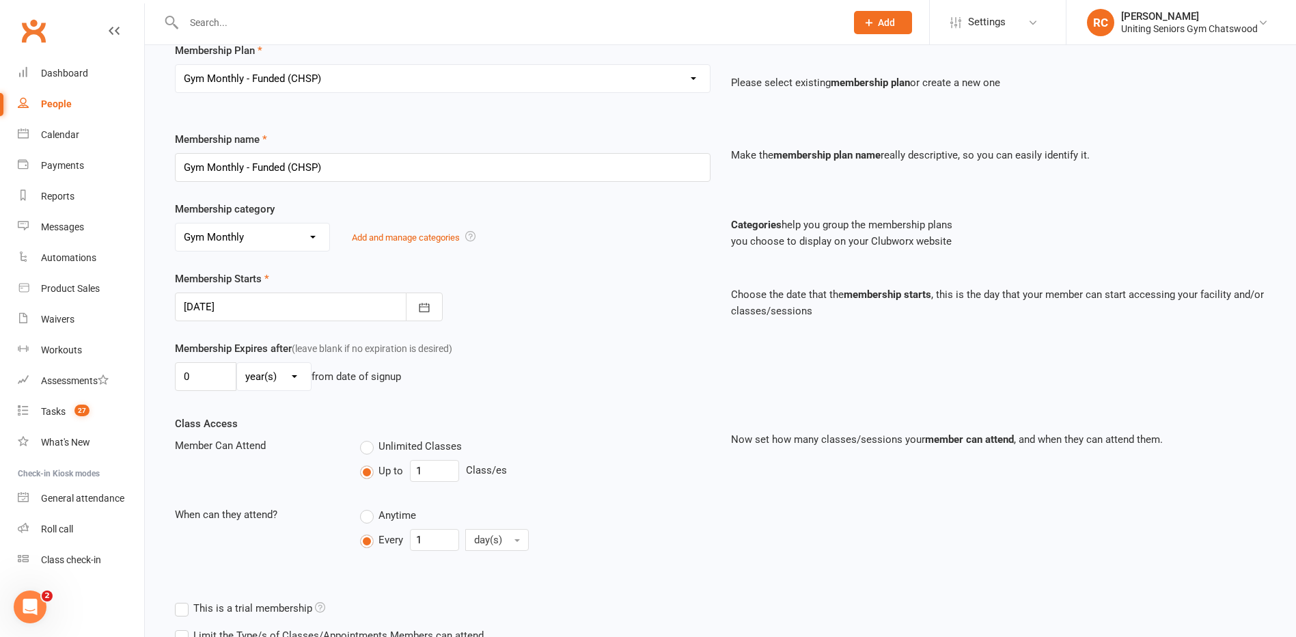
scroll to position [250, 0]
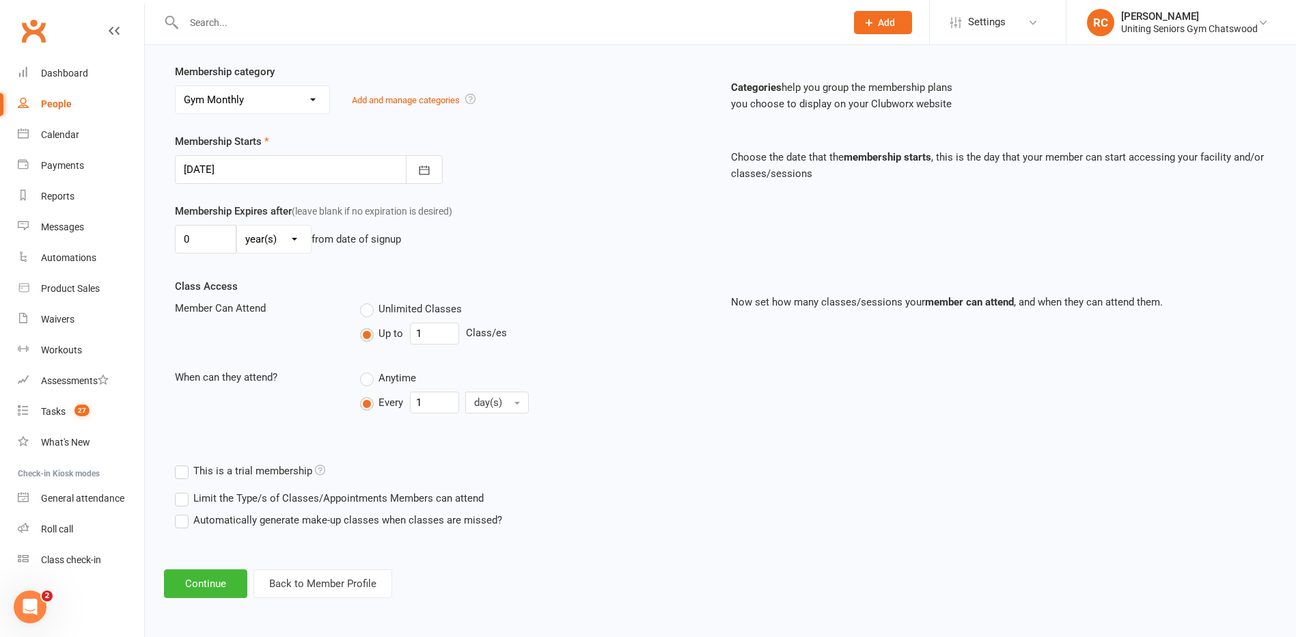
click at [248, 168] on div at bounding box center [309, 169] width 268 height 29
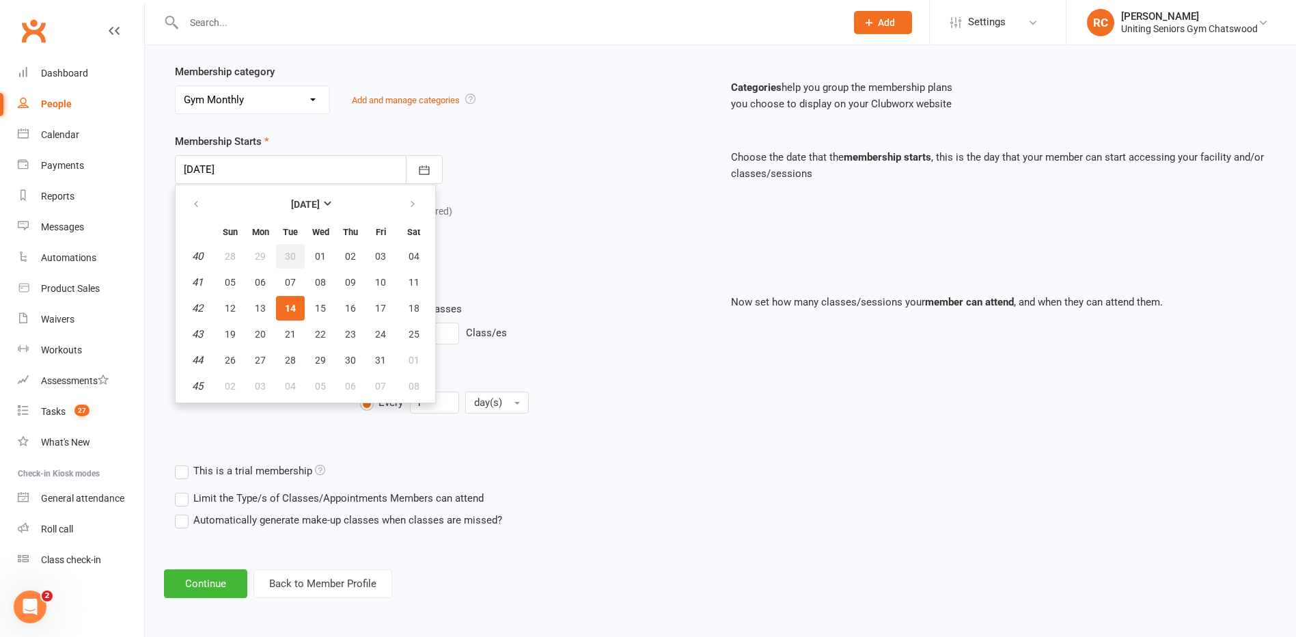
click at [294, 258] on span "30" at bounding box center [290, 256] width 11 height 11
type input "[DATE]"
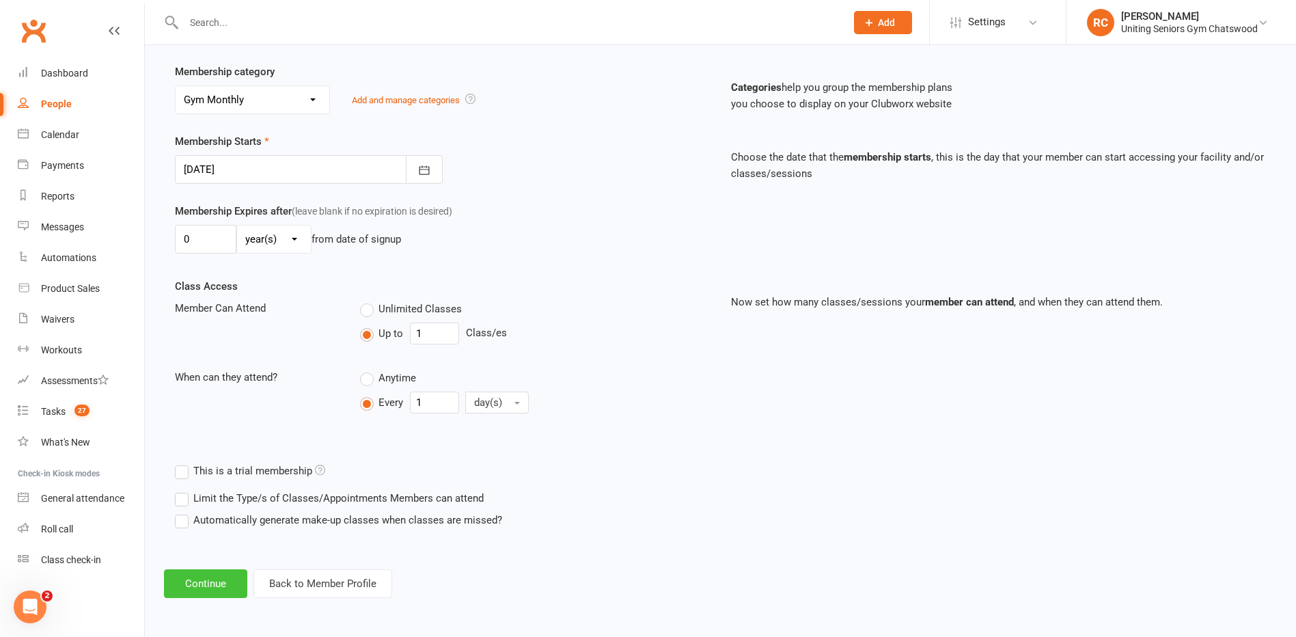
click at [225, 589] on button "Continue" at bounding box center [205, 583] width 83 height 29
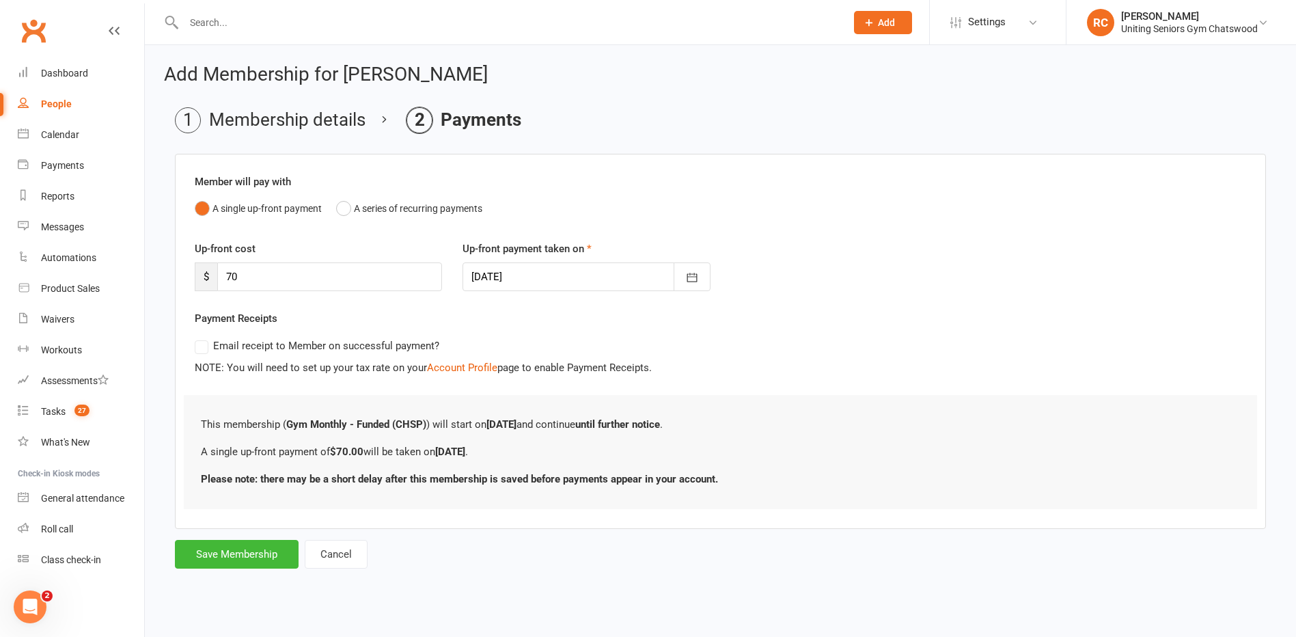
scroll to position [0, 0]
click at [252, 550] on button "Save Membership" at bounding box center [237, 554] width 124 height 29
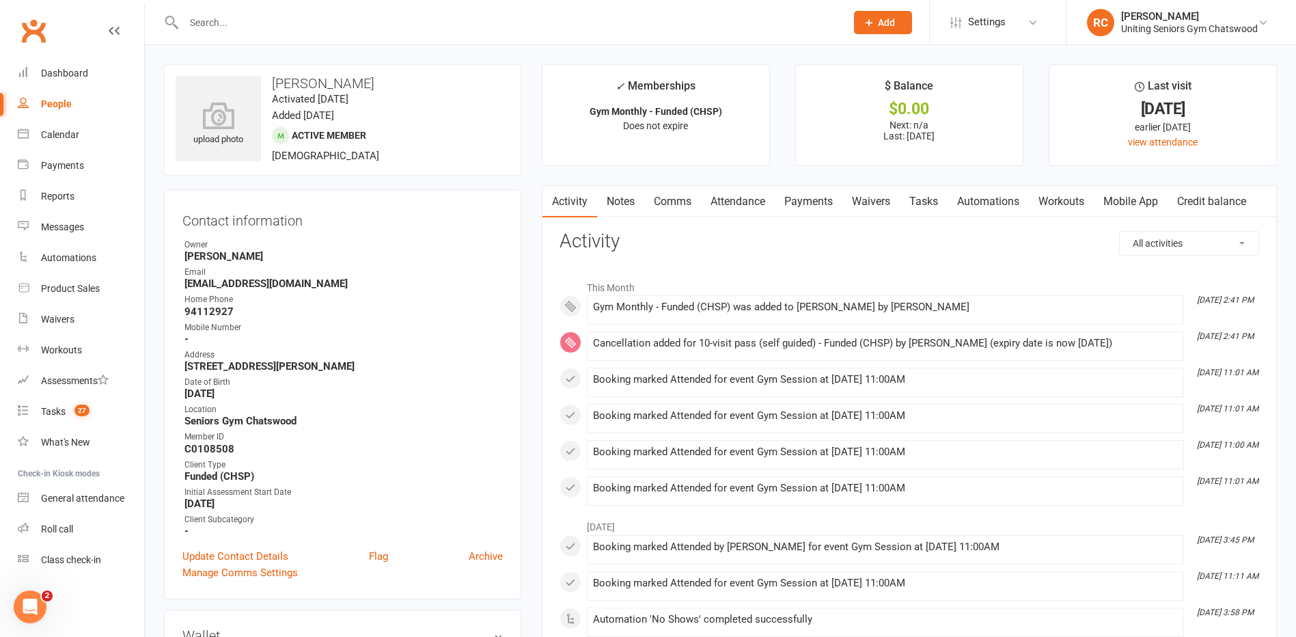
click at [317, 38] on div at bounding box center [500, 22] width 672 height 44
click at [316, 27] on input "text" at bounding box center [508, 22] width 656 height 19
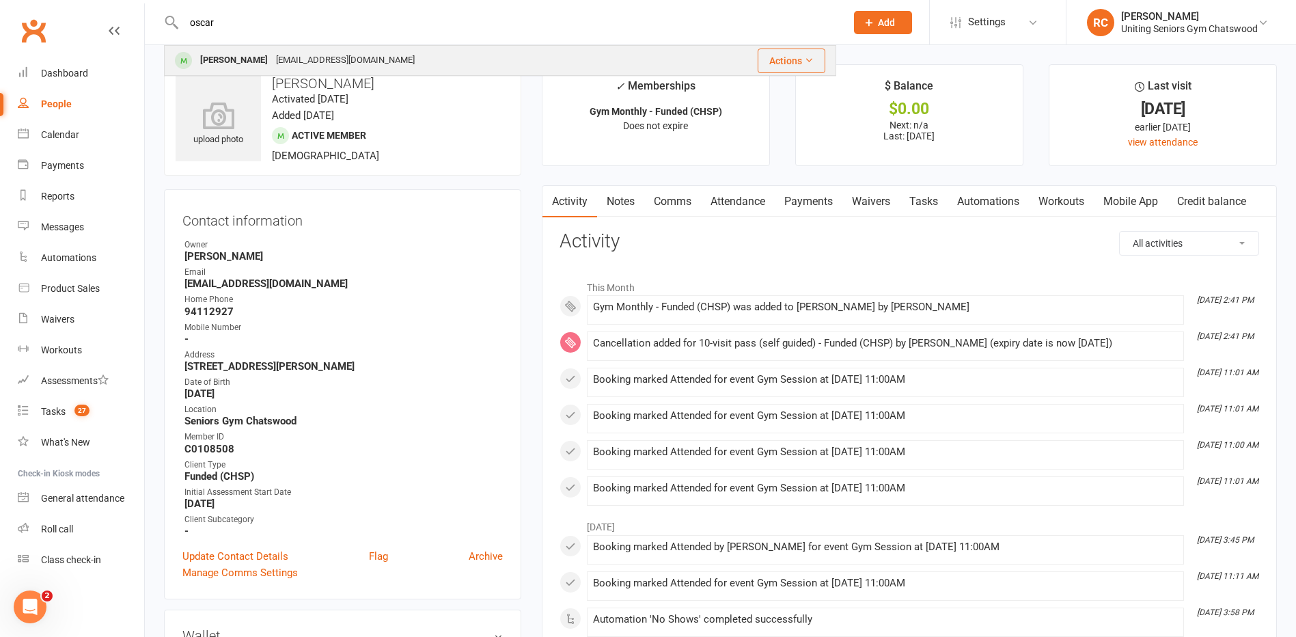
type input "oscar"
click at [256, 55] on div "[PERSON_NAME]" at bounding box center [234, 61] width 76 height 20
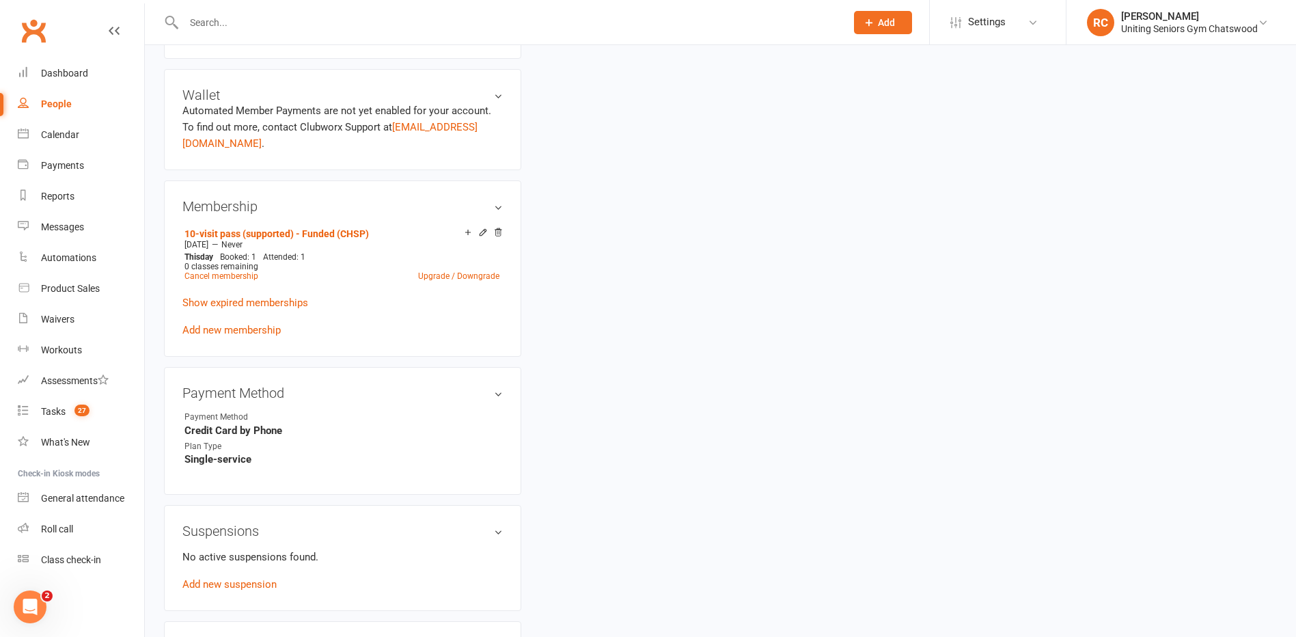
scroll to position [546, 0]
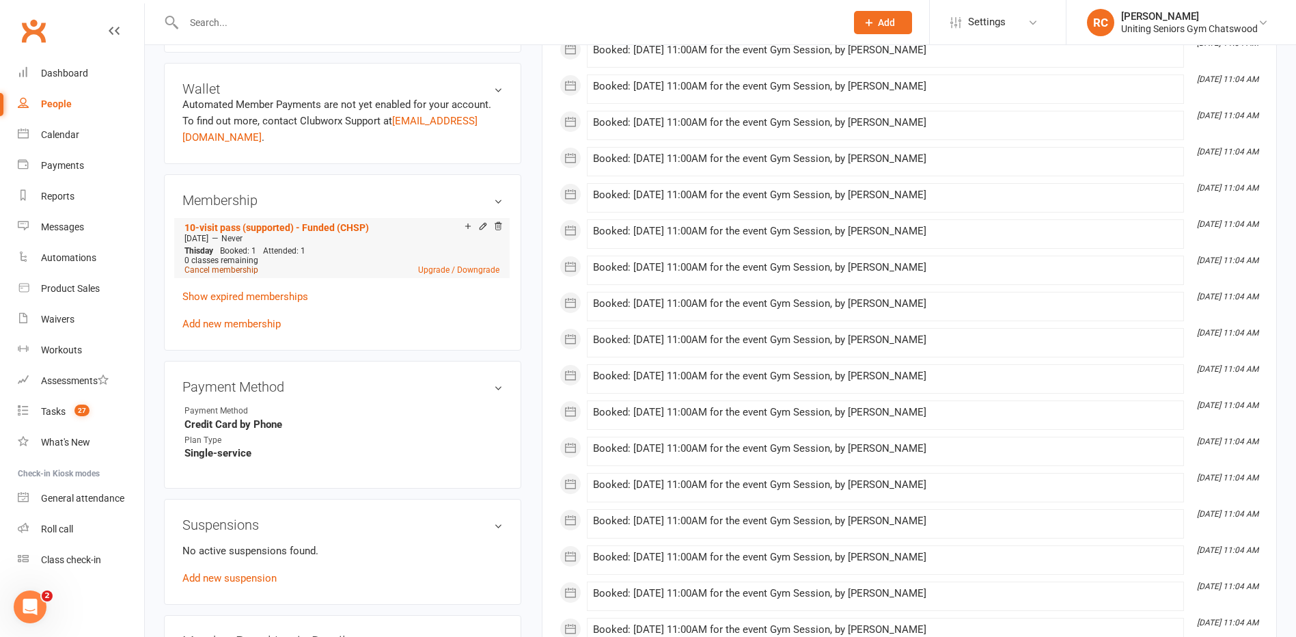
click at [216, 272] on link "Cancel membership" at bounding box center [221, 270] width 74 height 10
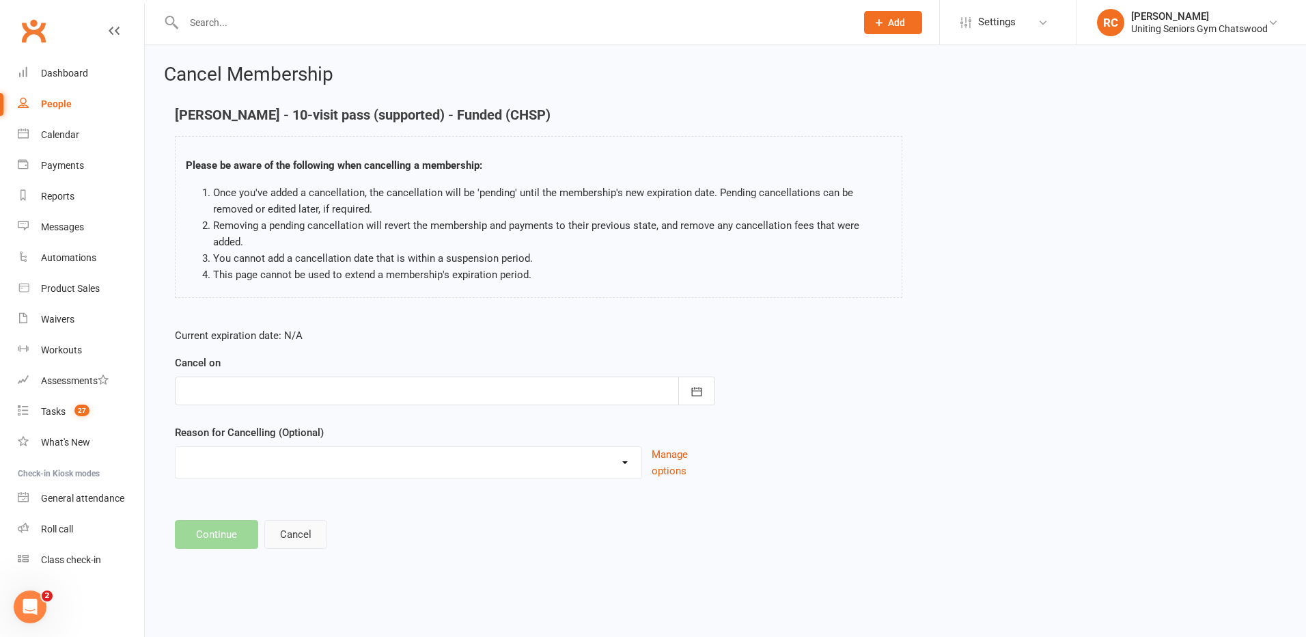
click at [296, 520] on button "Cancel" at bounding box center [295, 534] width 63 height 29
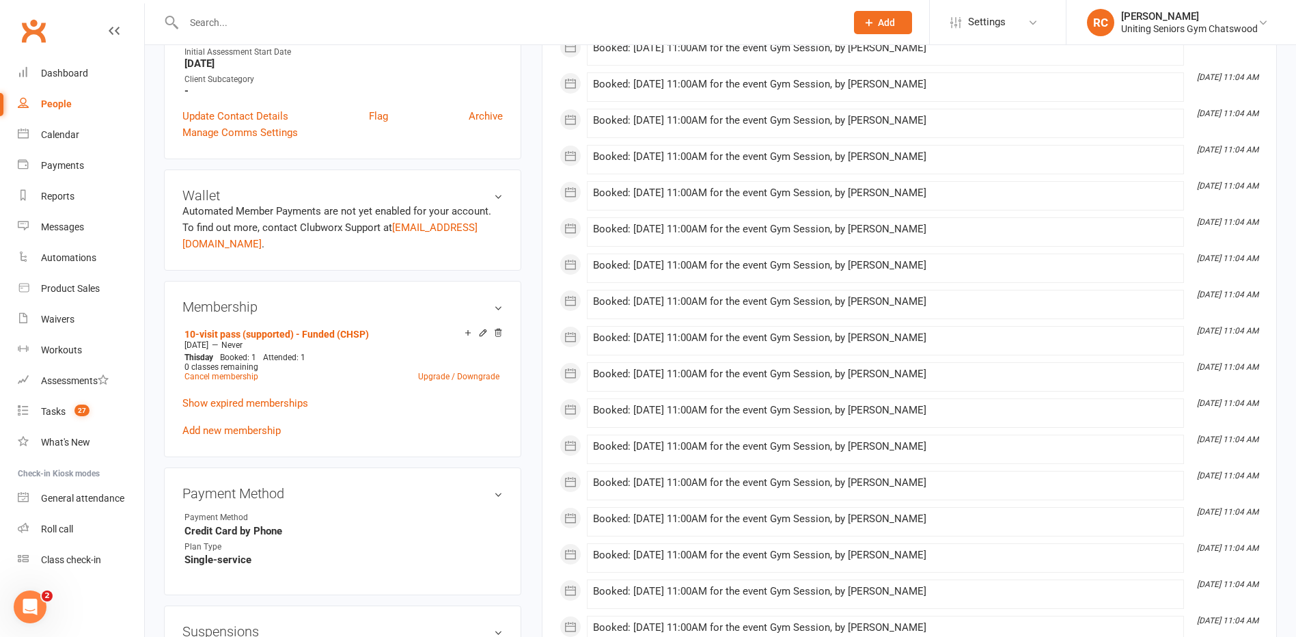
scroll to position [410, 0]
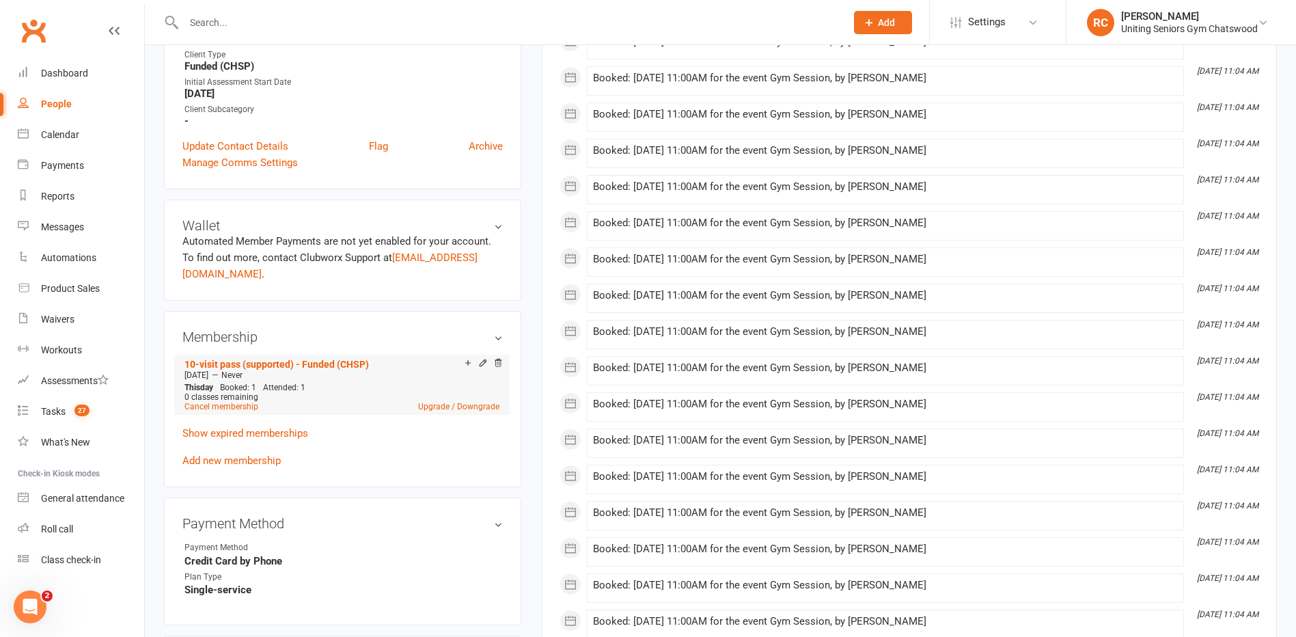
click at [204, 400] on span "0 classes remaining" at bounding box center [221, 397] width 74 height 10
click at [204, 404] on link "Cancel membership" at bounding box center [221, 407] width 74 height 10
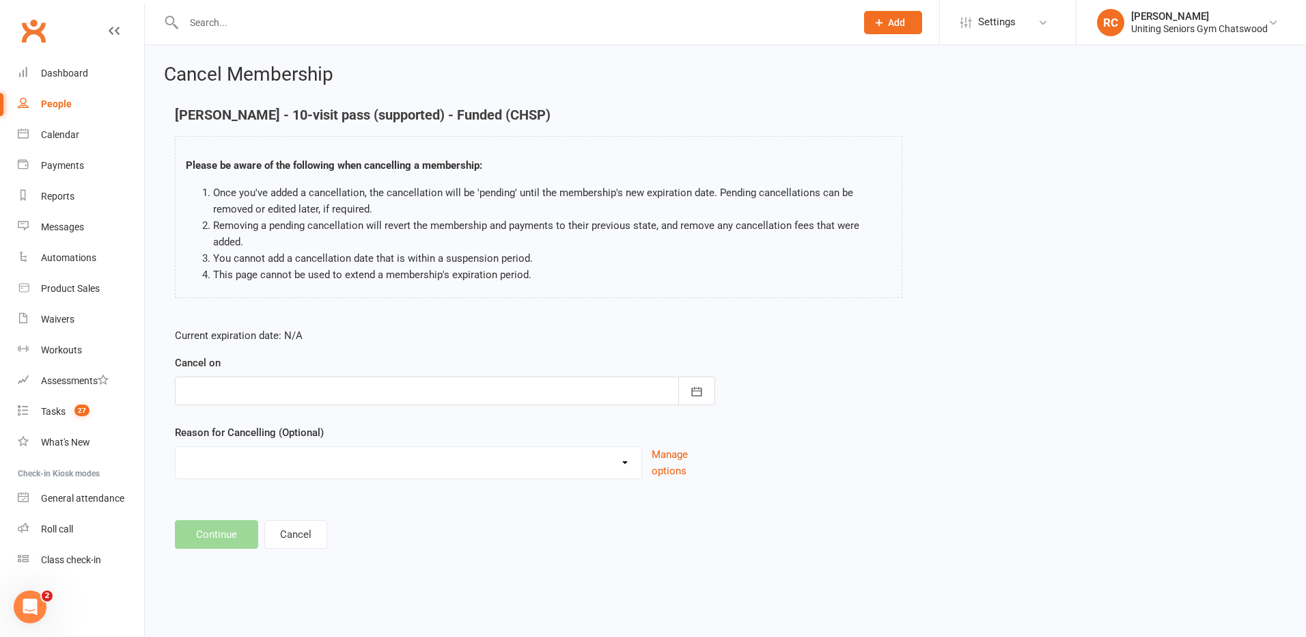
click at [275, 376] on div at bounding box center [445, 390] width 540 height 29
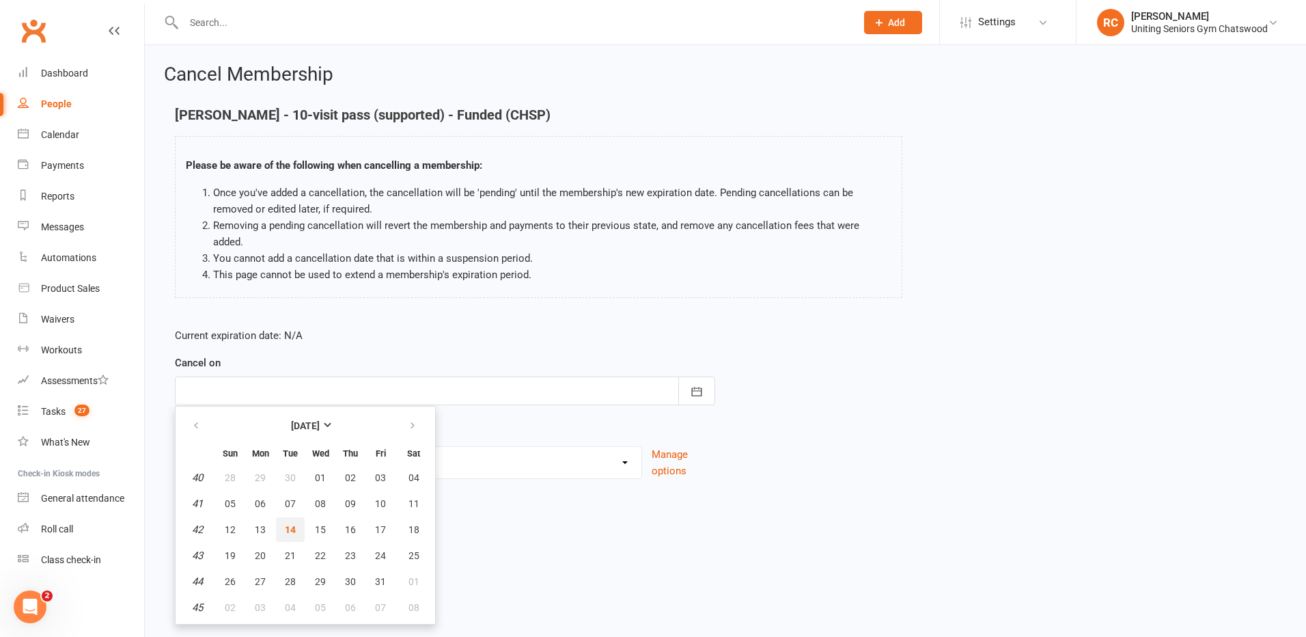
click at [285, 524] on span "14" at bounding box center [290, 529] width 11 height 11
type input "[DATE]"
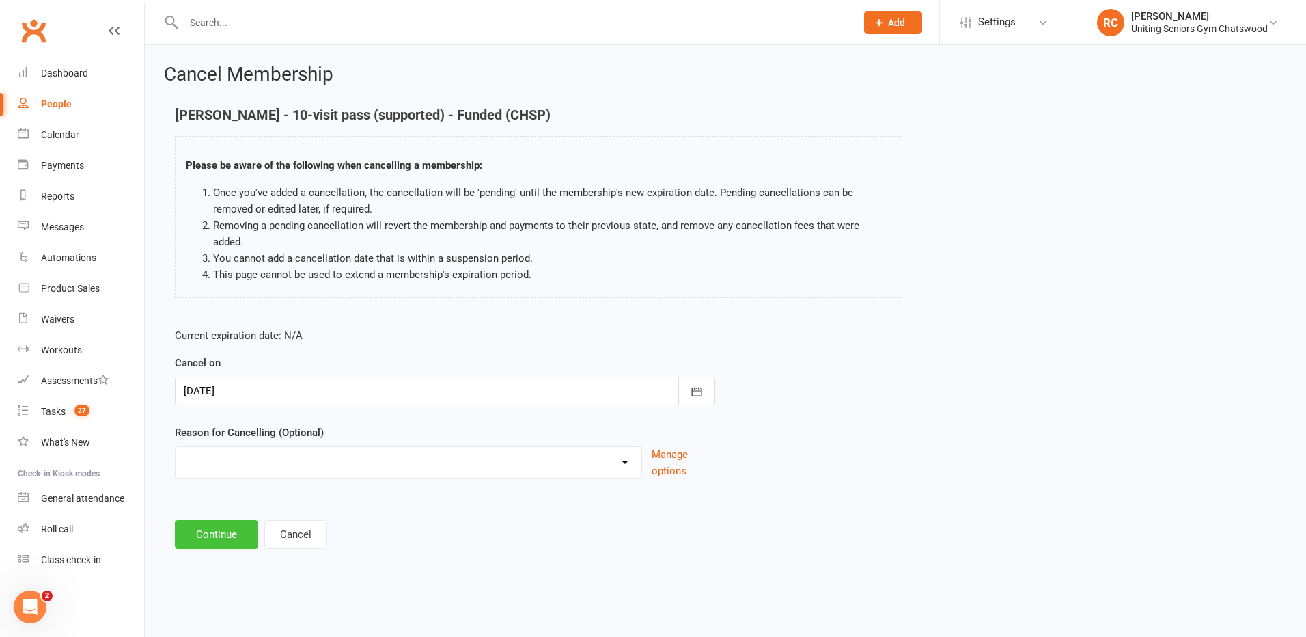
click at [223, 527] on button "Continue" at bounding box center [216, 534] width 83 height 29
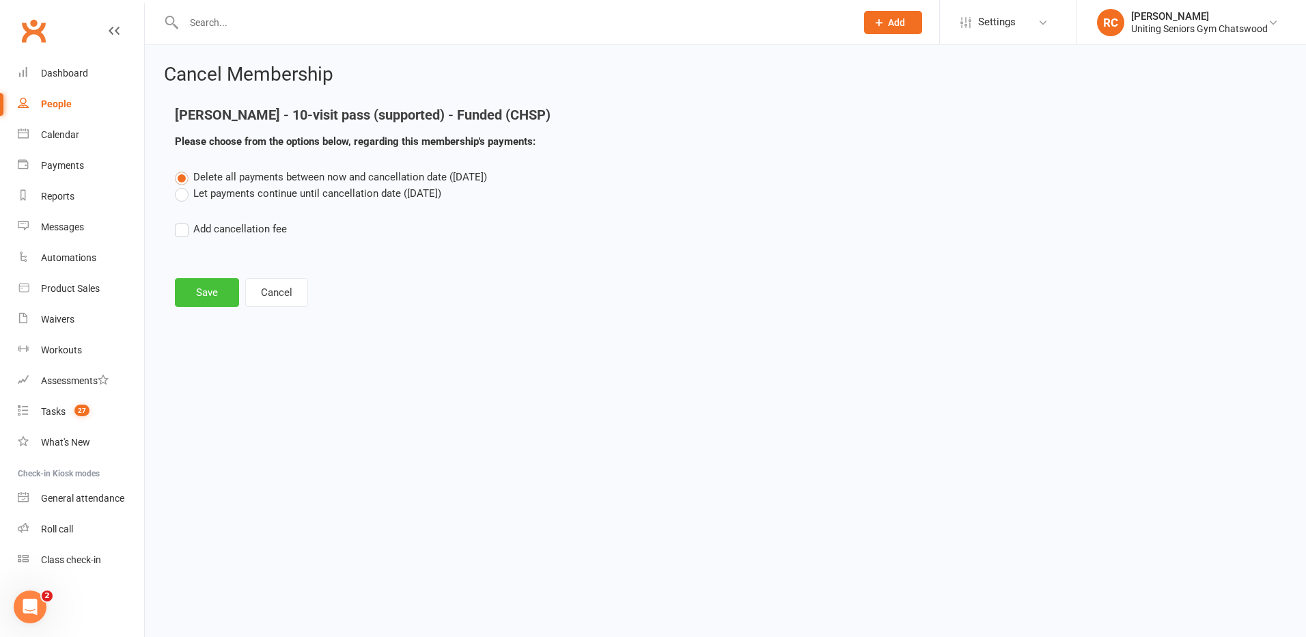
click at [199, 294] on button "Save" at bounding box center [207, 292] width 64 height 29
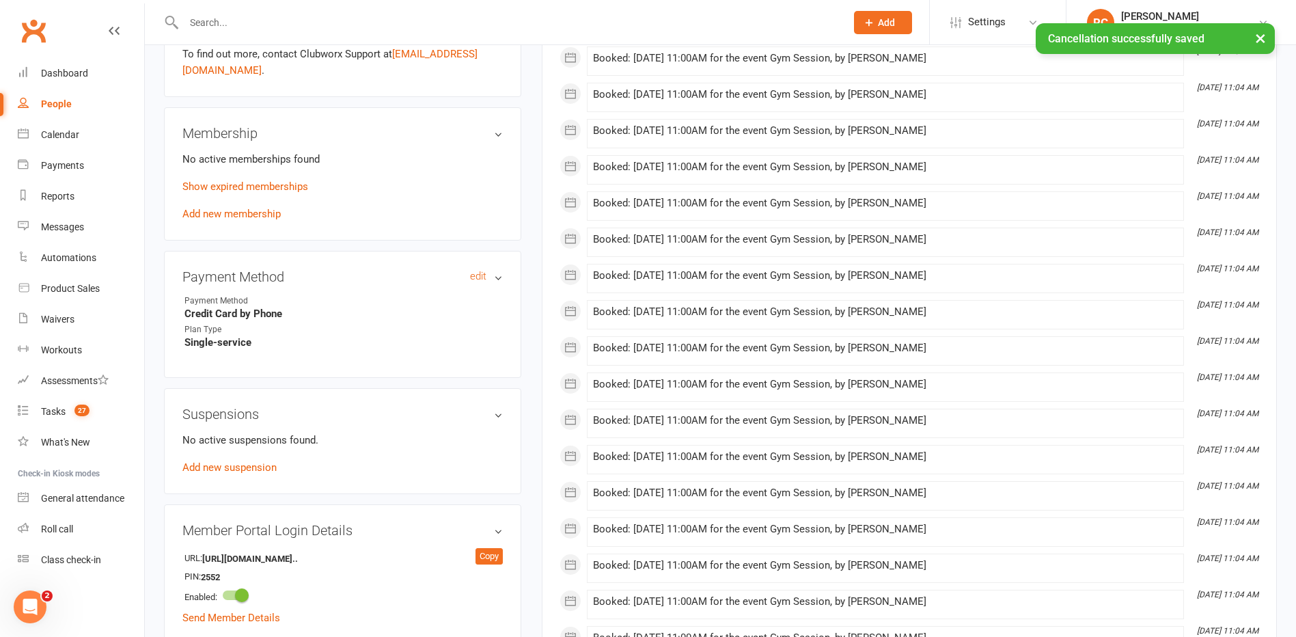
scroll to position [410, 0]
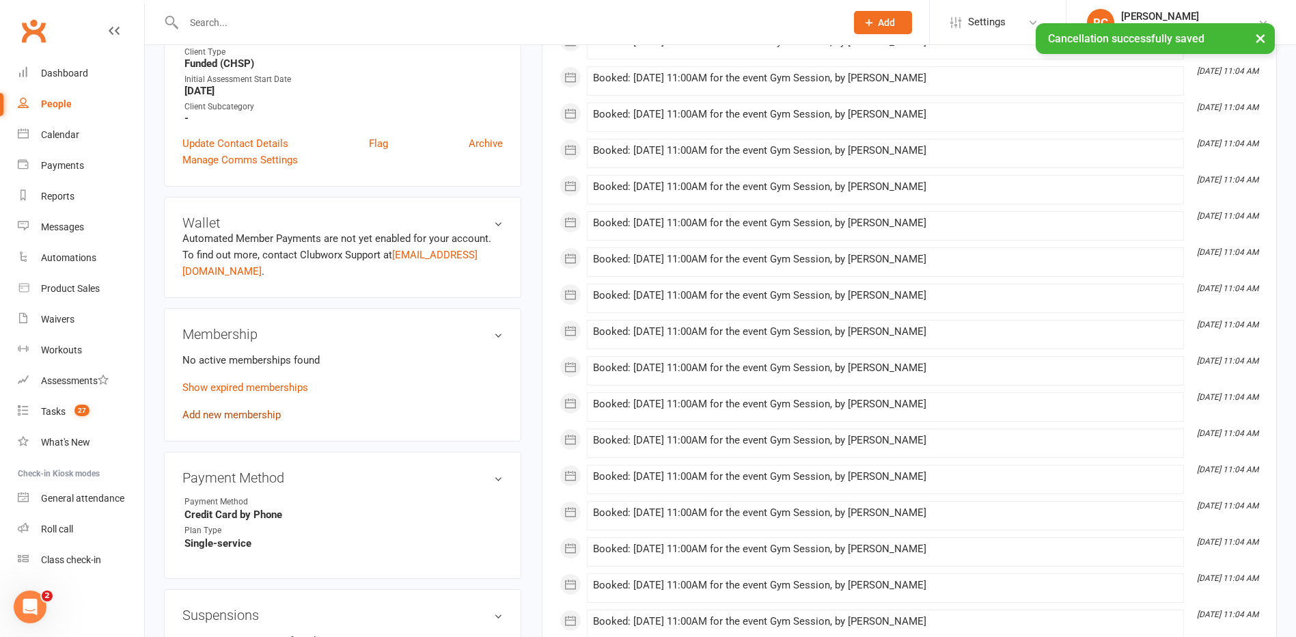
click at [227, 414] on link "Add new membership" at bounding box center [231, 414] width 98 height 12
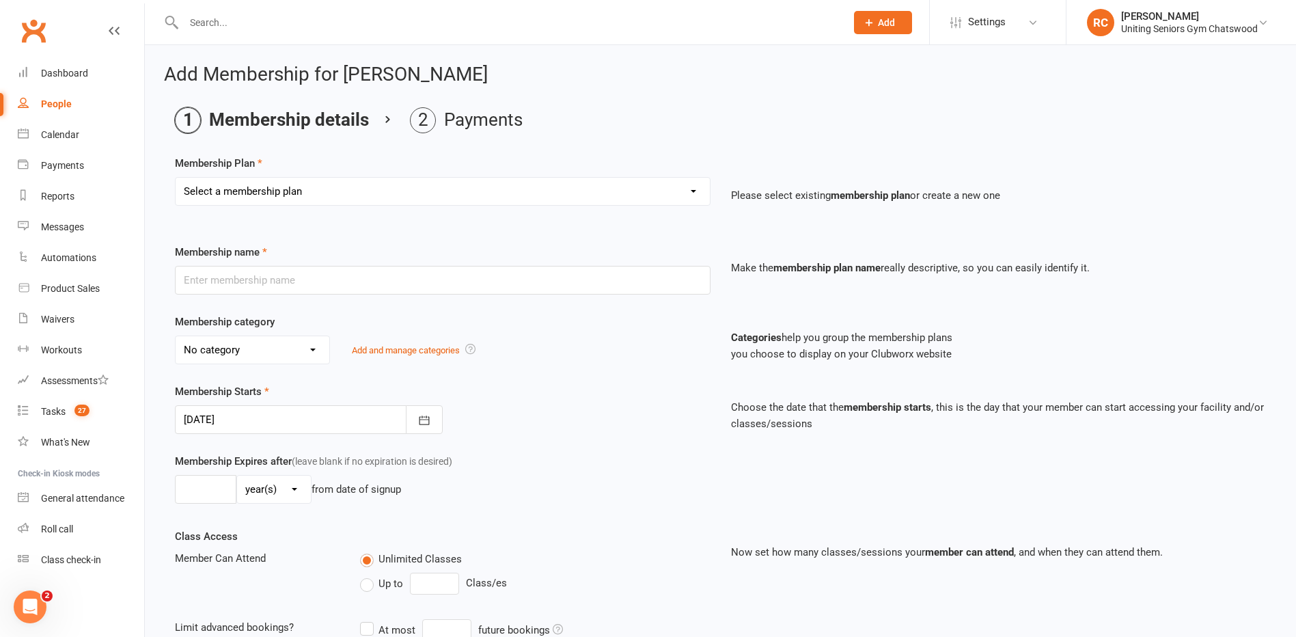
click at [228, 193] on select "Select a membership plan Create new Membership Plan Initial Assessment + Set Up…" at bounding box center [443, 191] width 534 height 27
select select "16"
click at [176, 178] on select "Select a membership plan Create new Membership Plan Initial Assessment + Set Up…" at bounding box center [443, 191] width 534 height 27
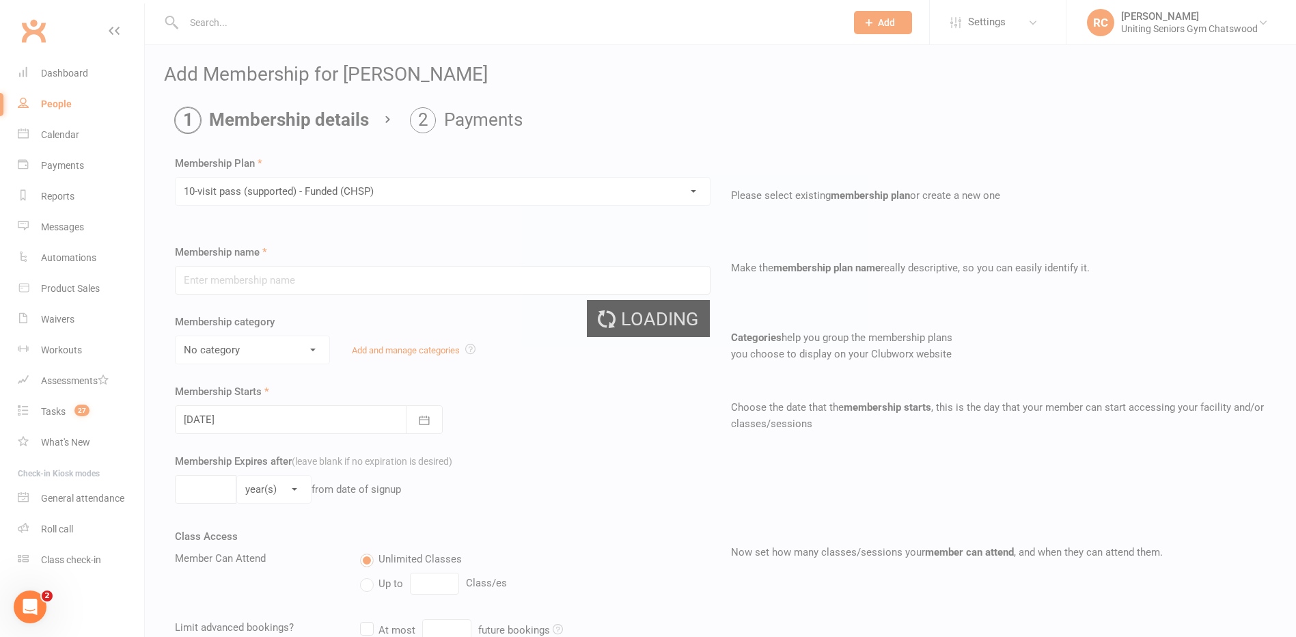
type input "10-visit pass (supported) - Funded (CHSP)"
select select "0"
type input "0"
select select "2"
type input "1"
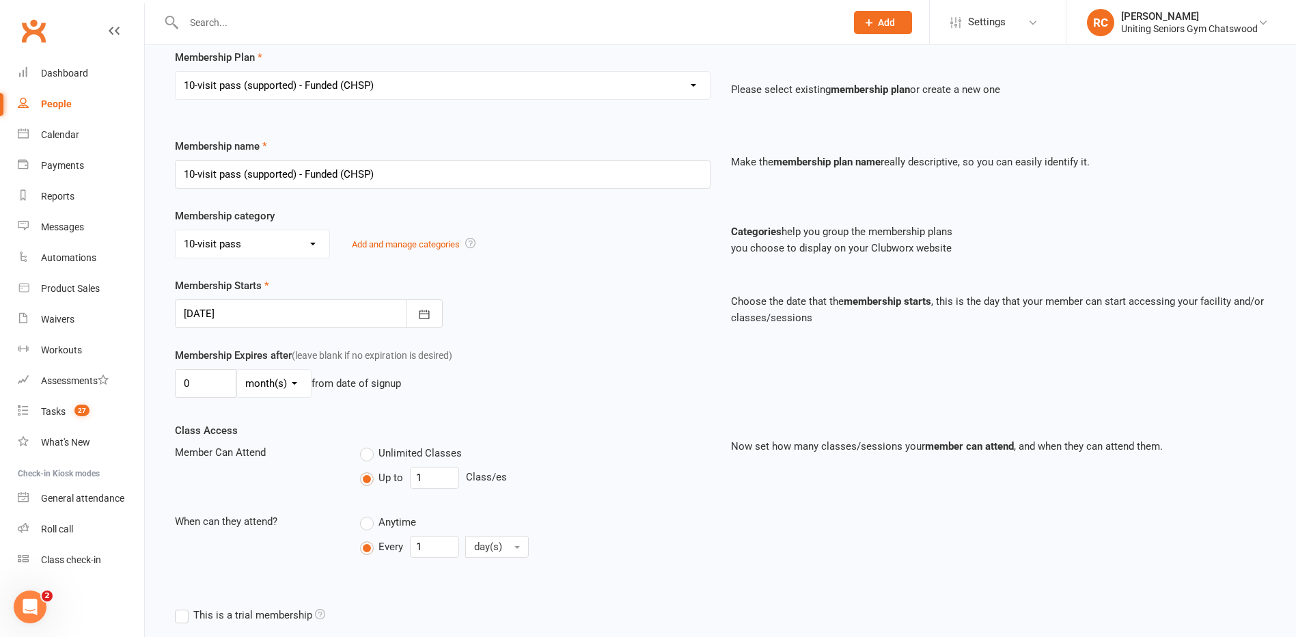
scroll to position [250, 0]
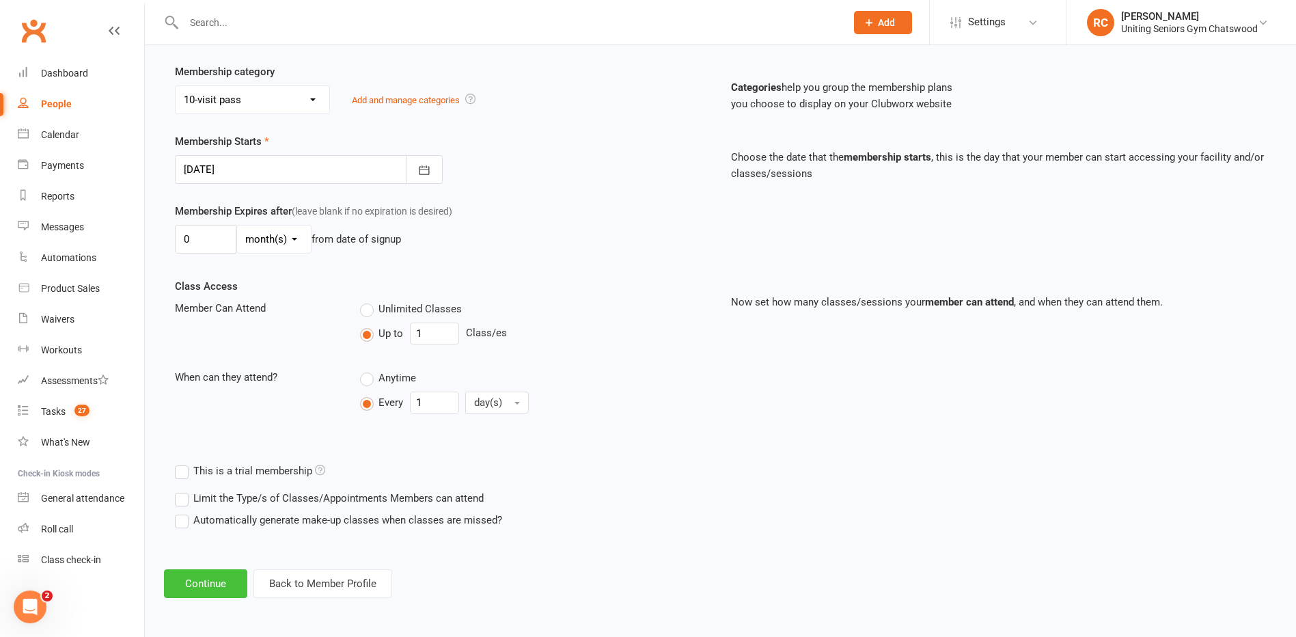
click at [205, 596] on button "Continue" at bounding box center [205, 583] width 83 height 29
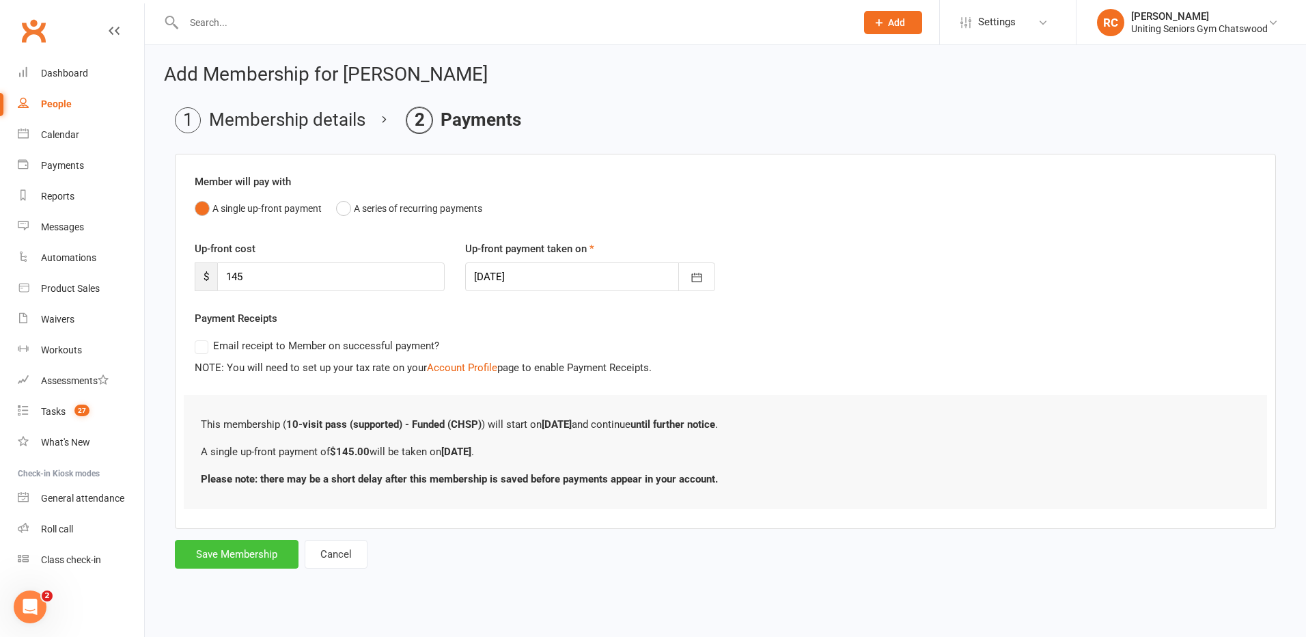
click at [259, 557] on button "Save Membership" at bounding box center [237, 554] width 124 height 29
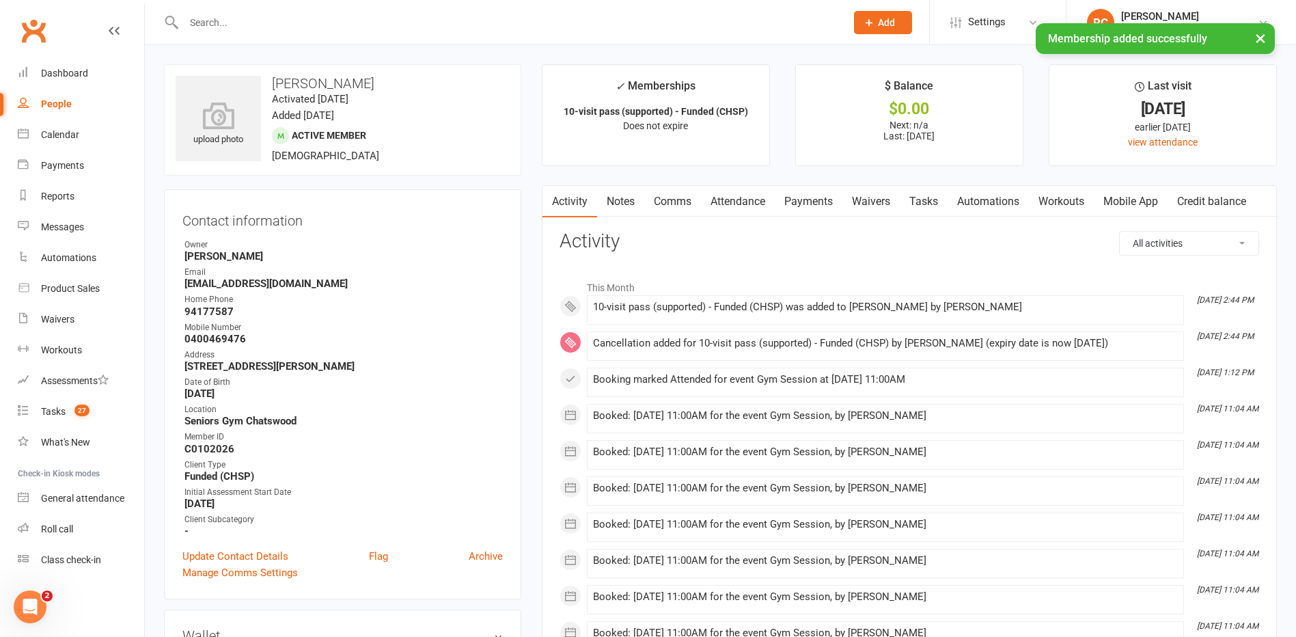
click at [333, 20] on input "text" at bounding box center [508, 22] width 656 height 19
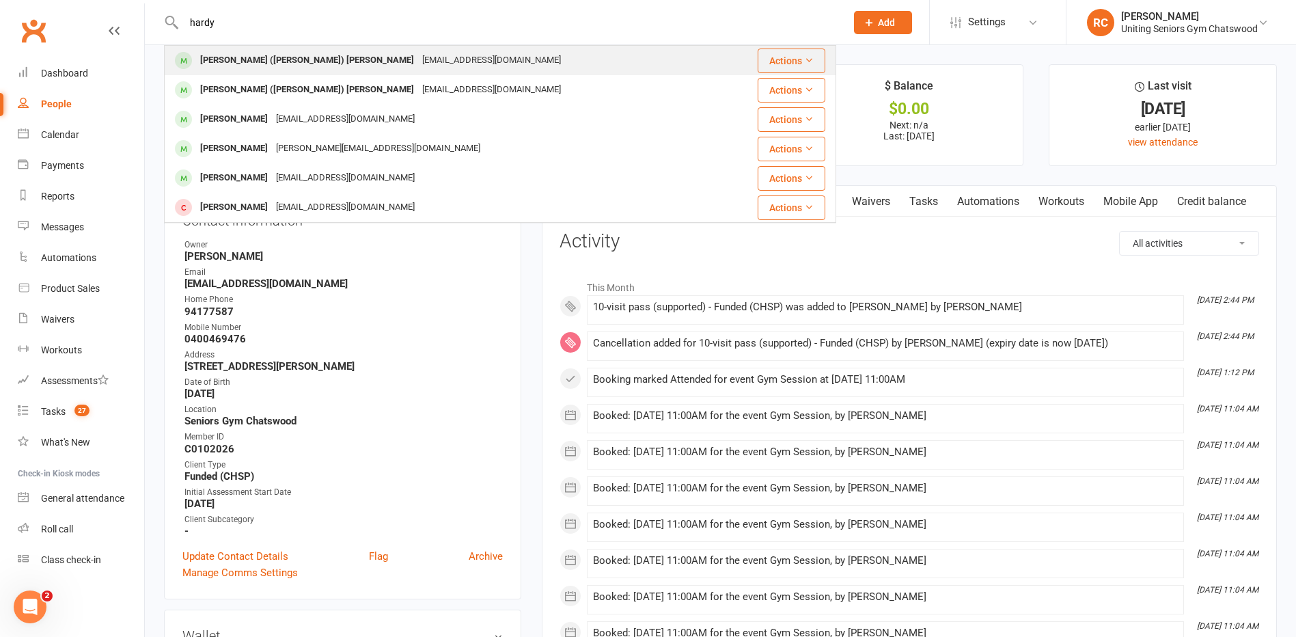
type input "hardy"
click at [418, 59] on div "[EMAIL_ADDRESS][DOMAIN_NAME]" at bounding box center [491, 61] width 147 height 20
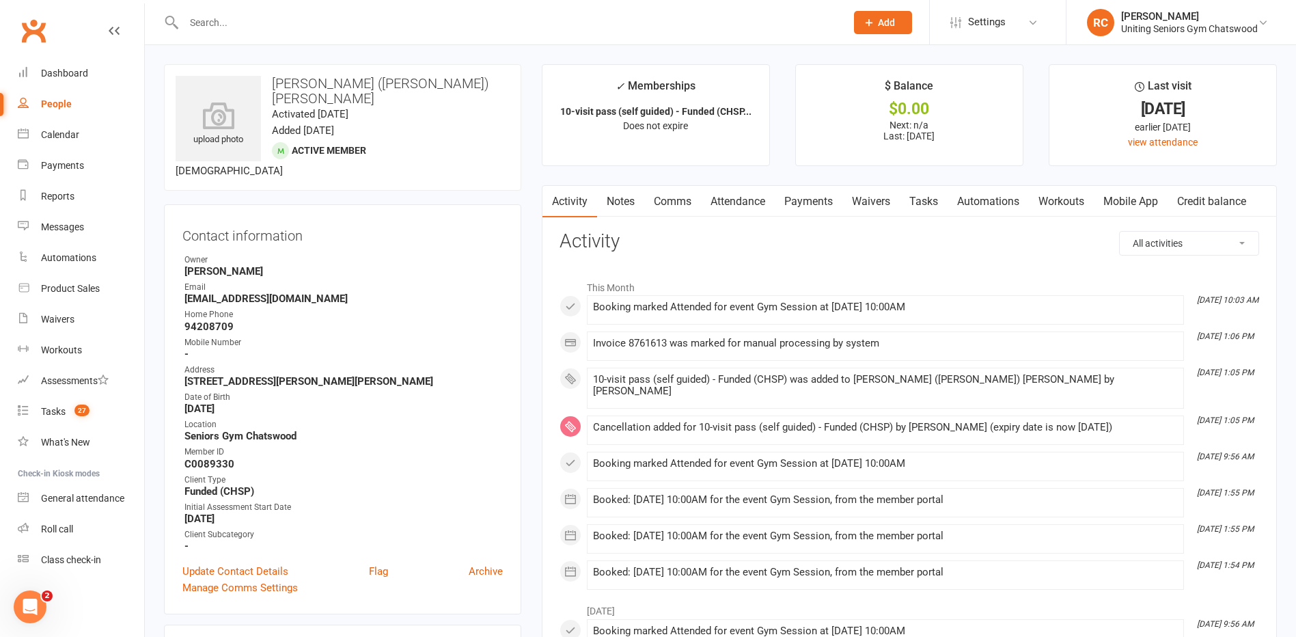
click at [327, 30] on input "text" at bounding box center [508, 22] width 656 height 19
click at [329, 21] on input "text" at bounding box center [508, 22] width 656 height 19
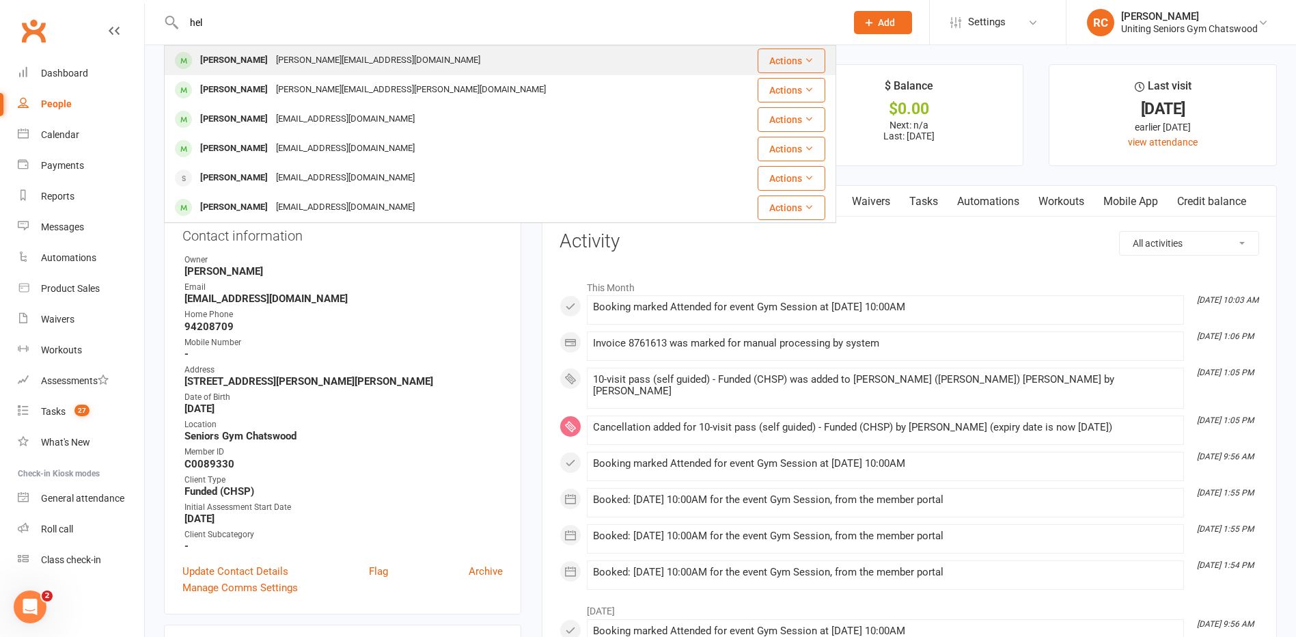
type input "hel"
click at [242, 65] on div "[PERSON_NAME]" at bounding box center [234, 61] width 76 height 20
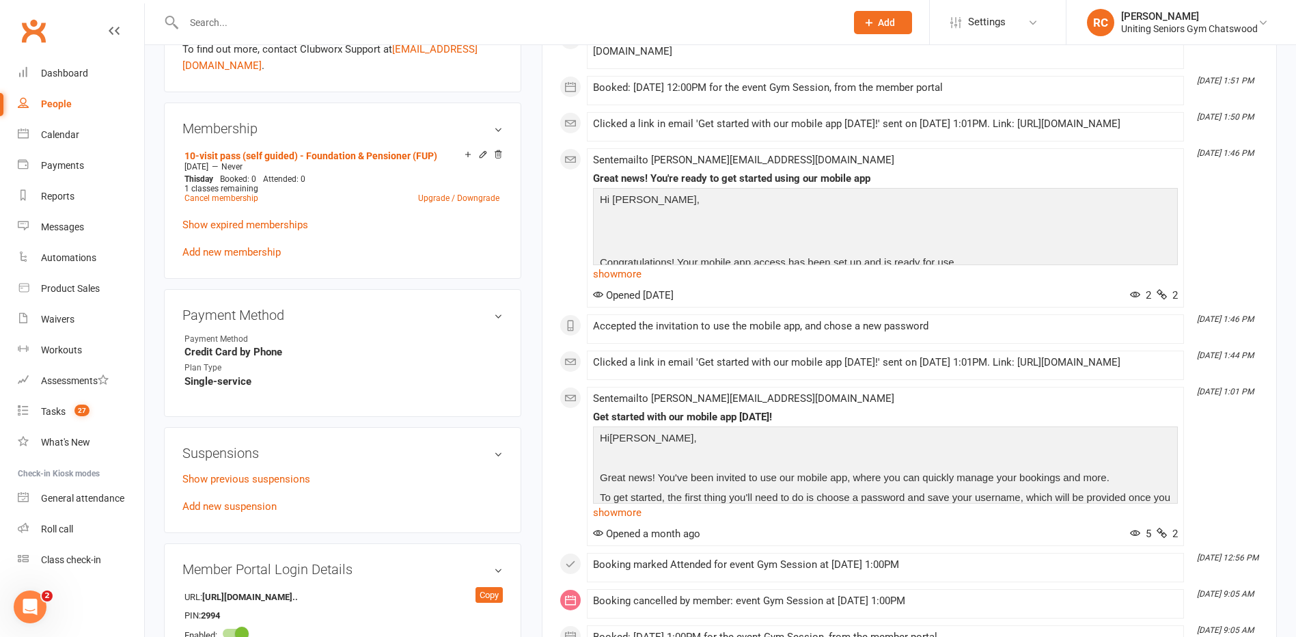
scroll to position [615, 0]
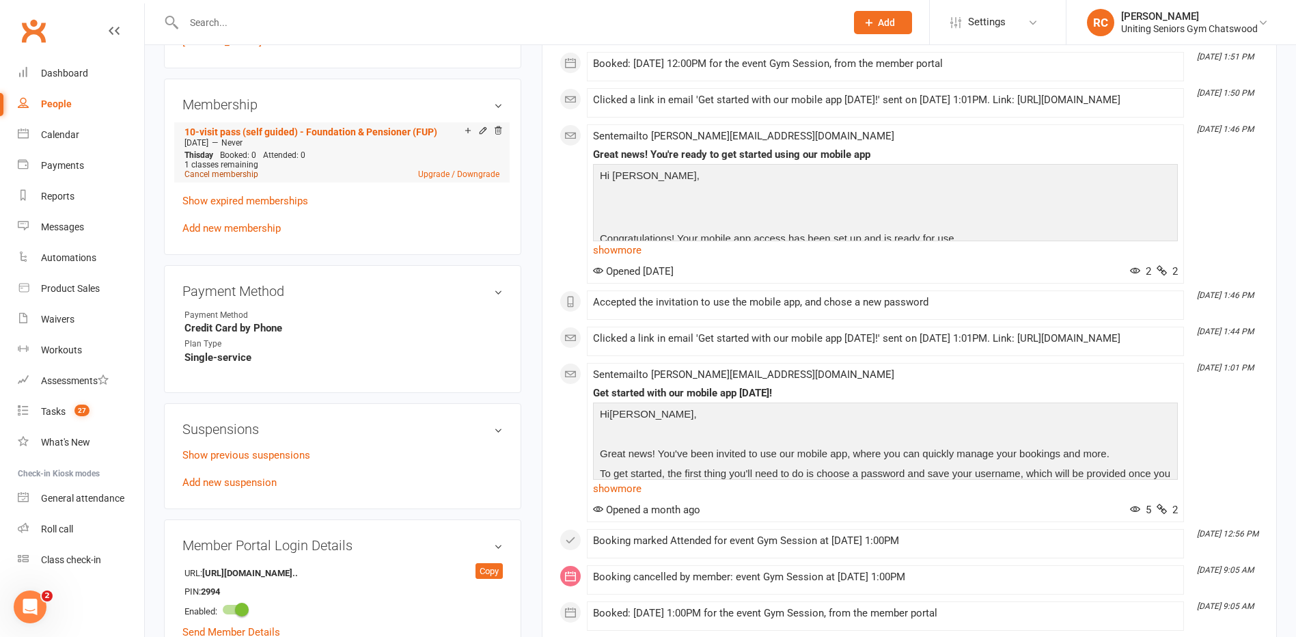
click at [220, 174] on link "Cancel membership" at bounding box center [221, 174] width 74 height 10
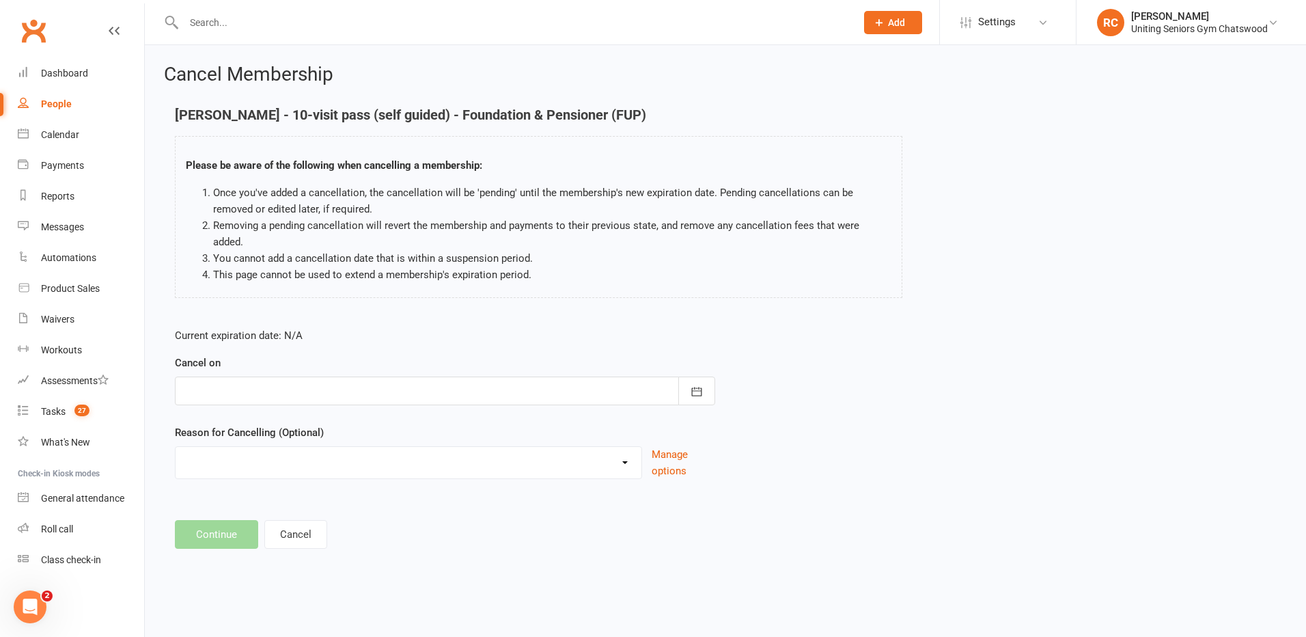
click at [262, 383] on div at bounding box center [445, 390] width 540 height 29
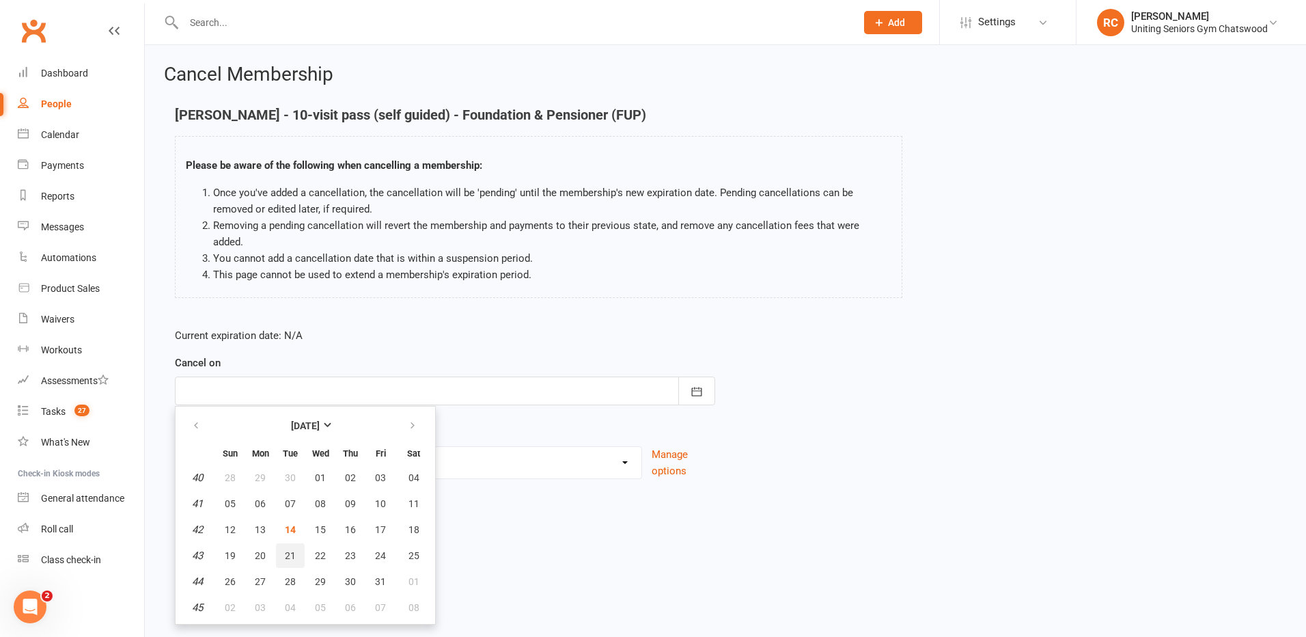
click at [292, 543] on button "21" at bounding box center [290, 555] width 29 height 25
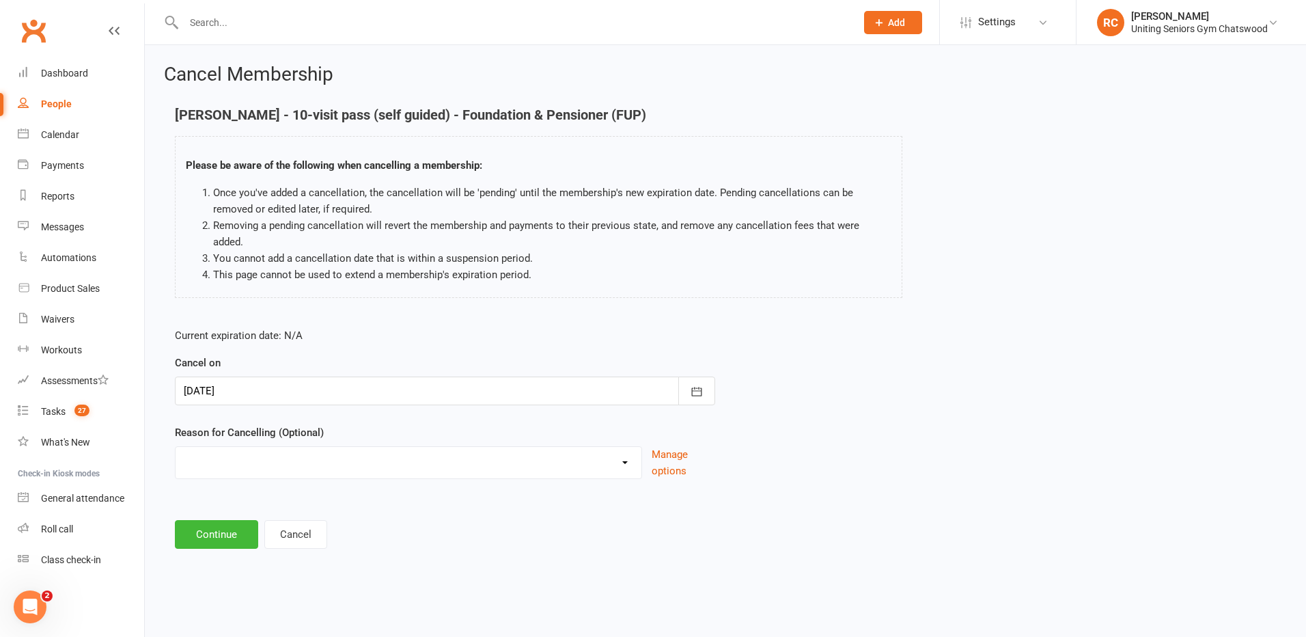
click at [235, 379] on div at bounding box center [445, 390] width 540 height 29
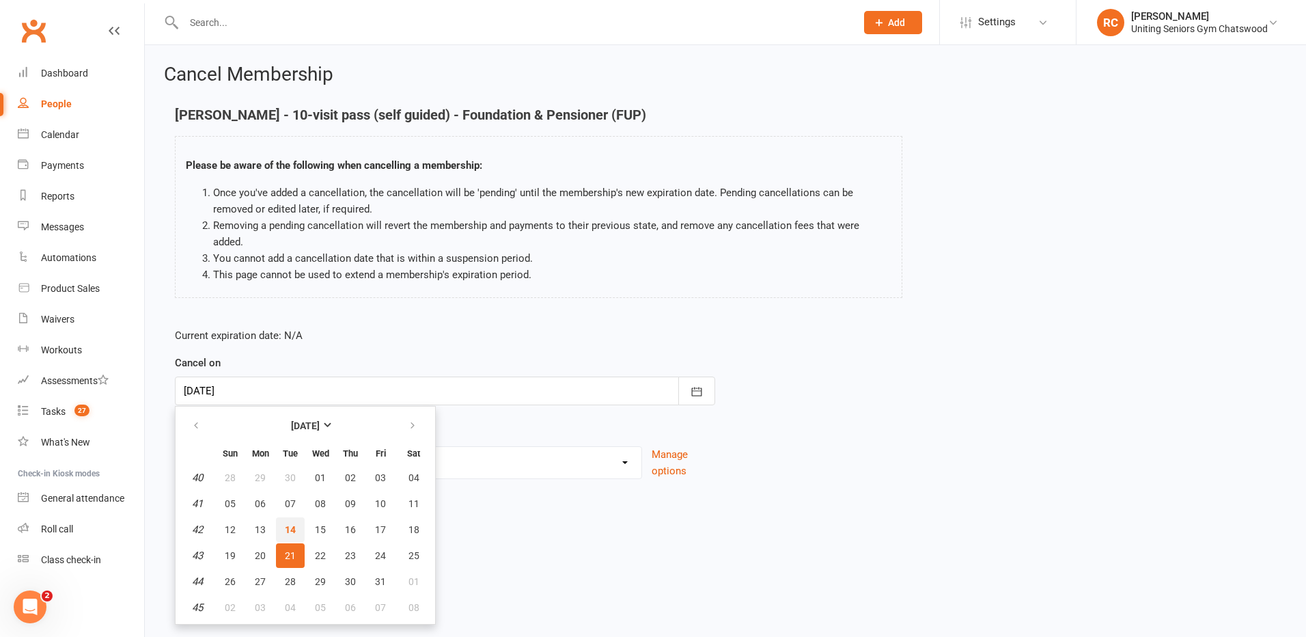
click at [288, 524] on span "14" at bounding box center [290, 529] width 11 height 11
type input "[DATE]"
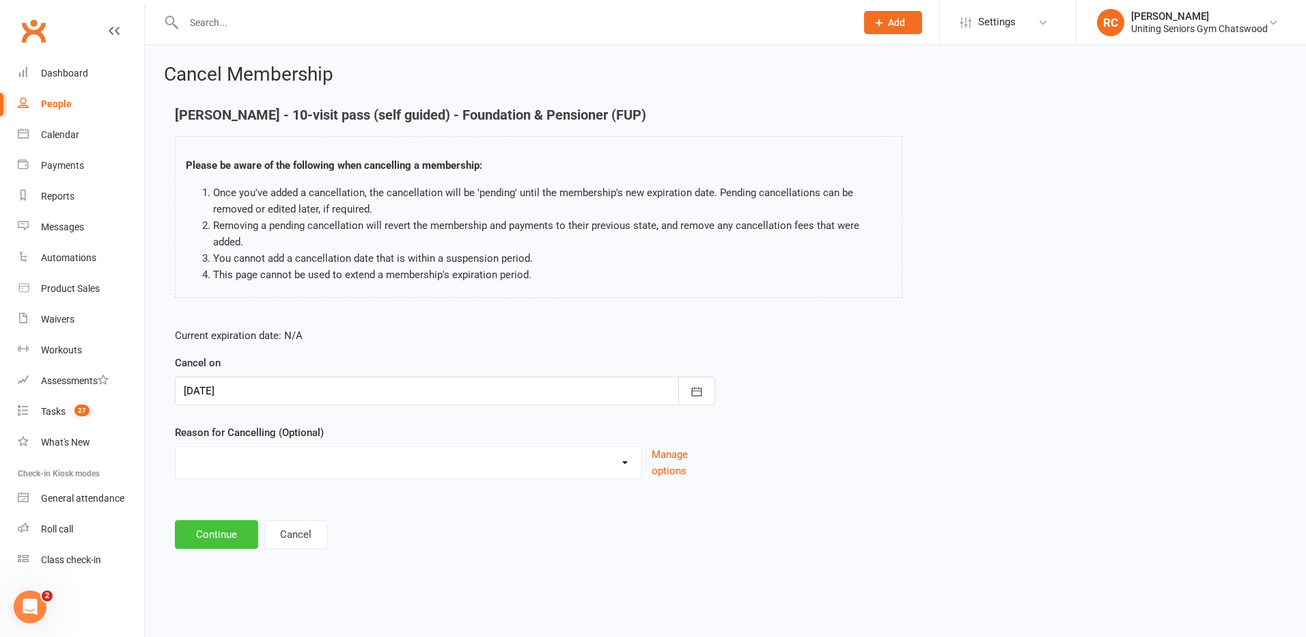
click at [234, 520] on button "Continue" at bounding box center [216, 534] width 83 height 29
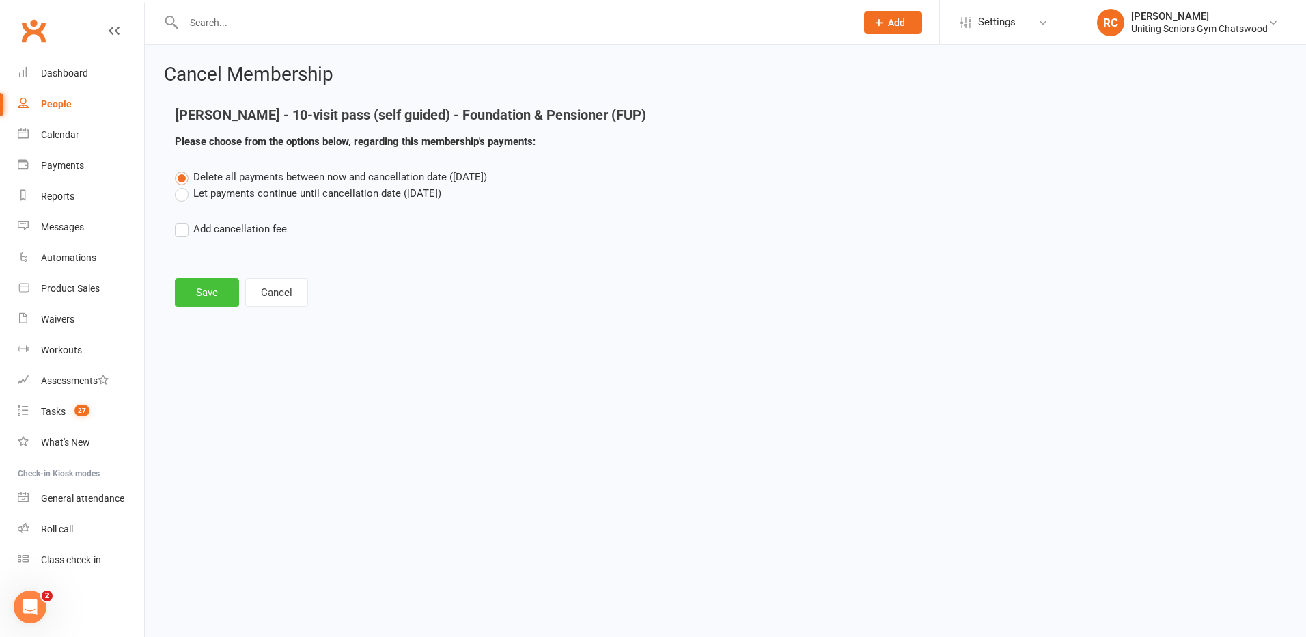
click at [206, 286] on button "Save" at bounding box center [207, 292] width 64 height 29
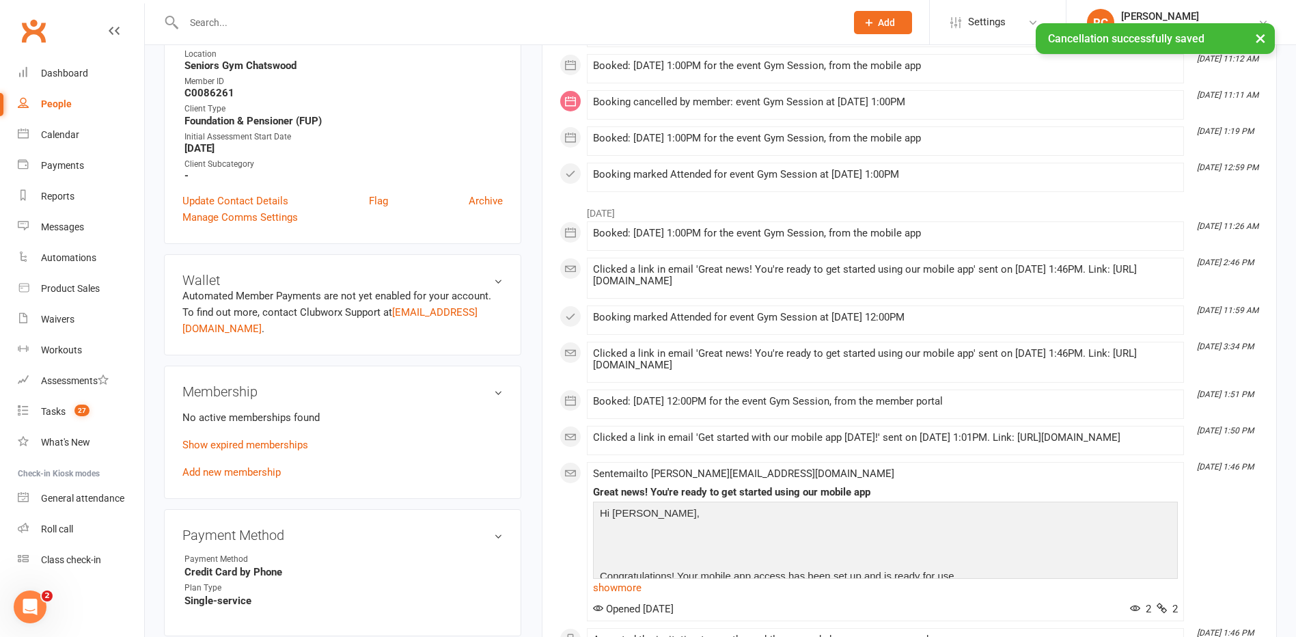
scroll to position [410, 0]
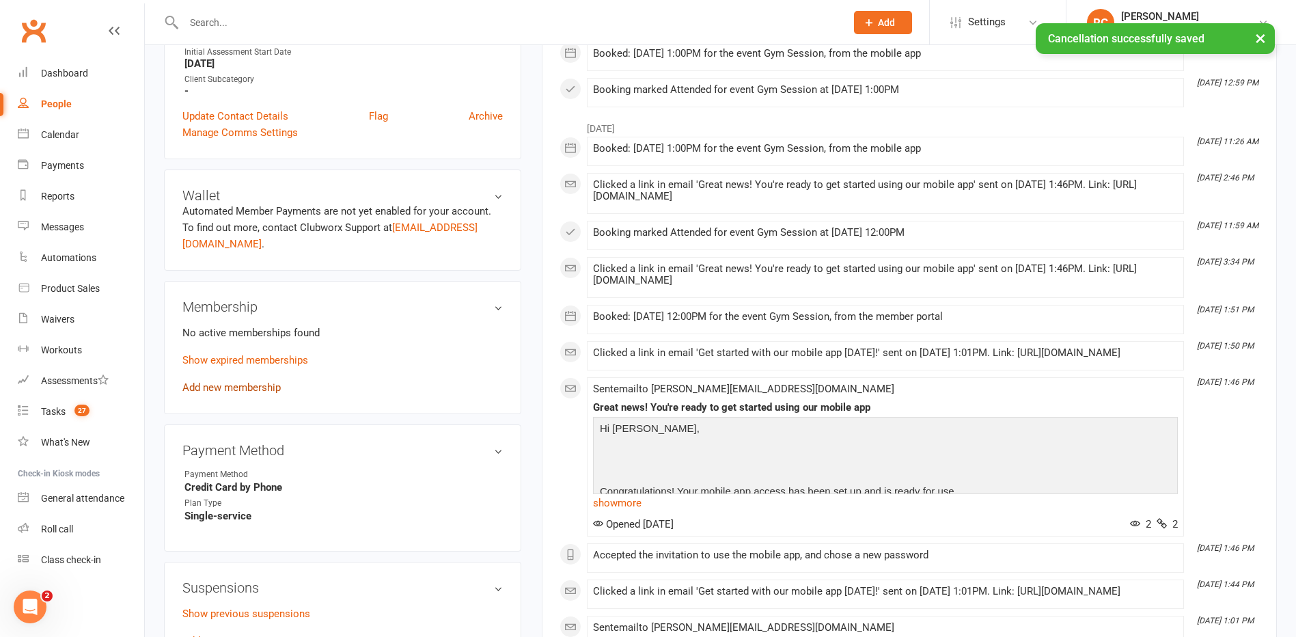
click at [232, 382] on link "Add new membership" at bounding box center [231, 387] width 98 height 12
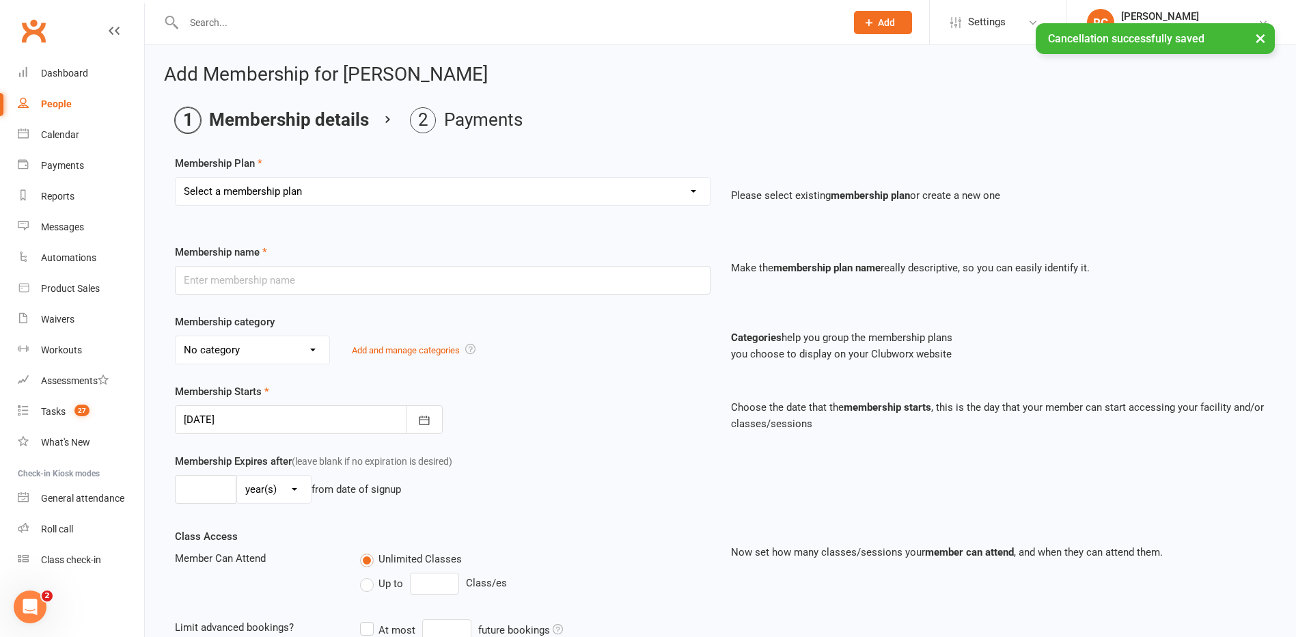
click at [242, 195] on select "Select a membership plan Create new Membership Plan Initial Assessment + Set Up…" at bounding box center [443, 191] width 534 height 27
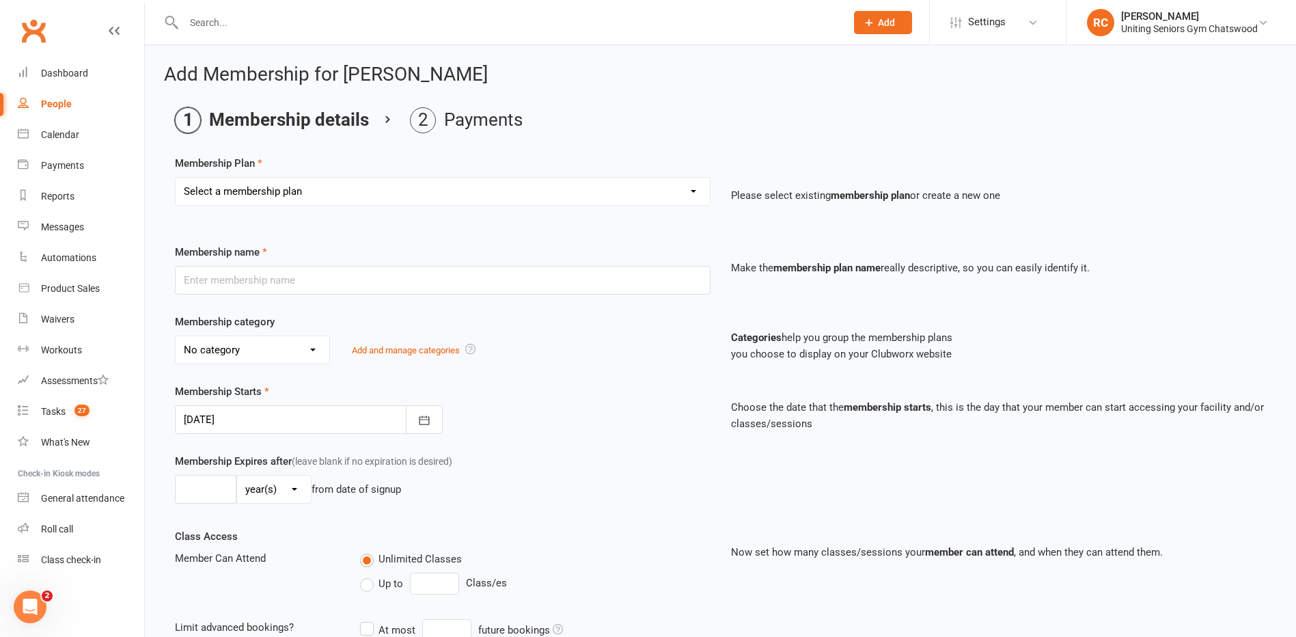
select select "12"
click at [176, 178] on select "Select a membership plan Create new Membership Plan Initial Assessment + Set Up…" at bounding box center [443, 191] width 534 height 27
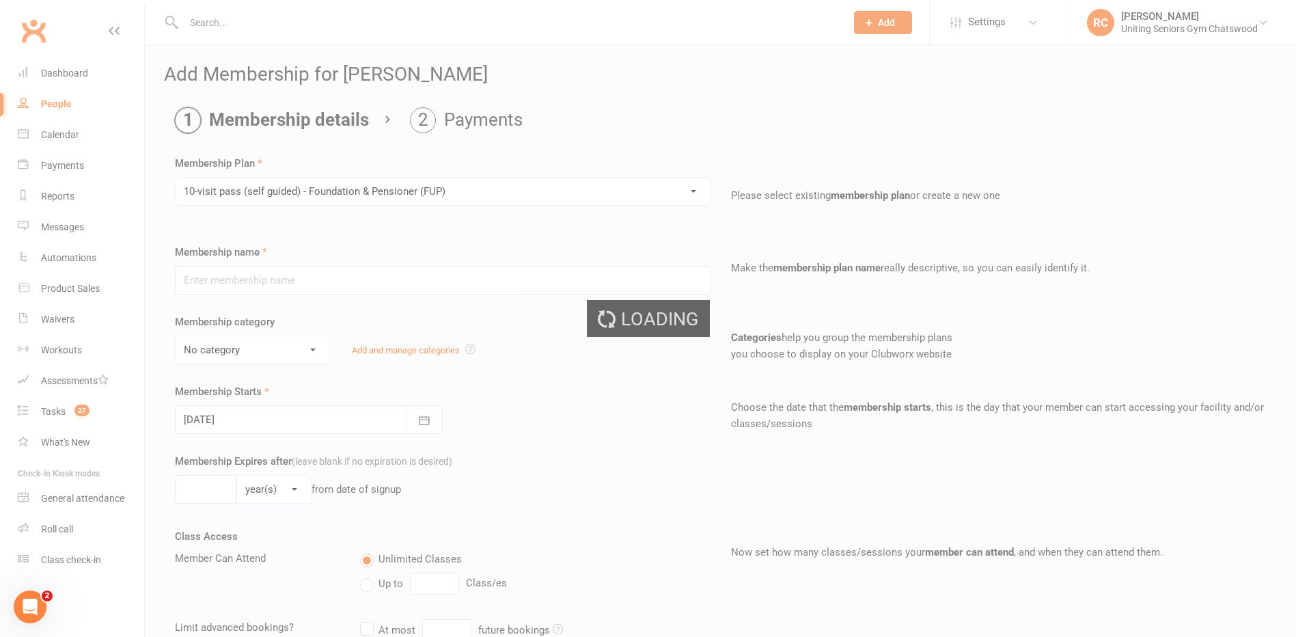
type input "10-visit pass (self guided) - Foundation & Pensioner (FUP)"
select select "0"
type input "0"
select select "2"
type input "1"
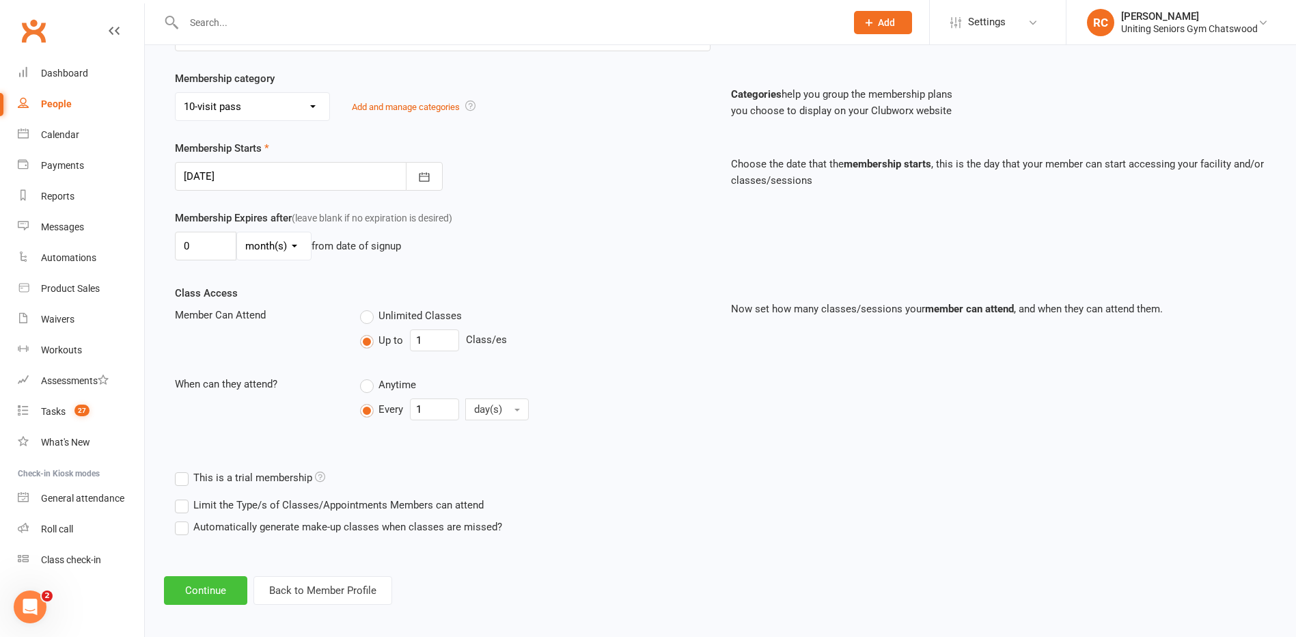
scroll to position [250, 0]
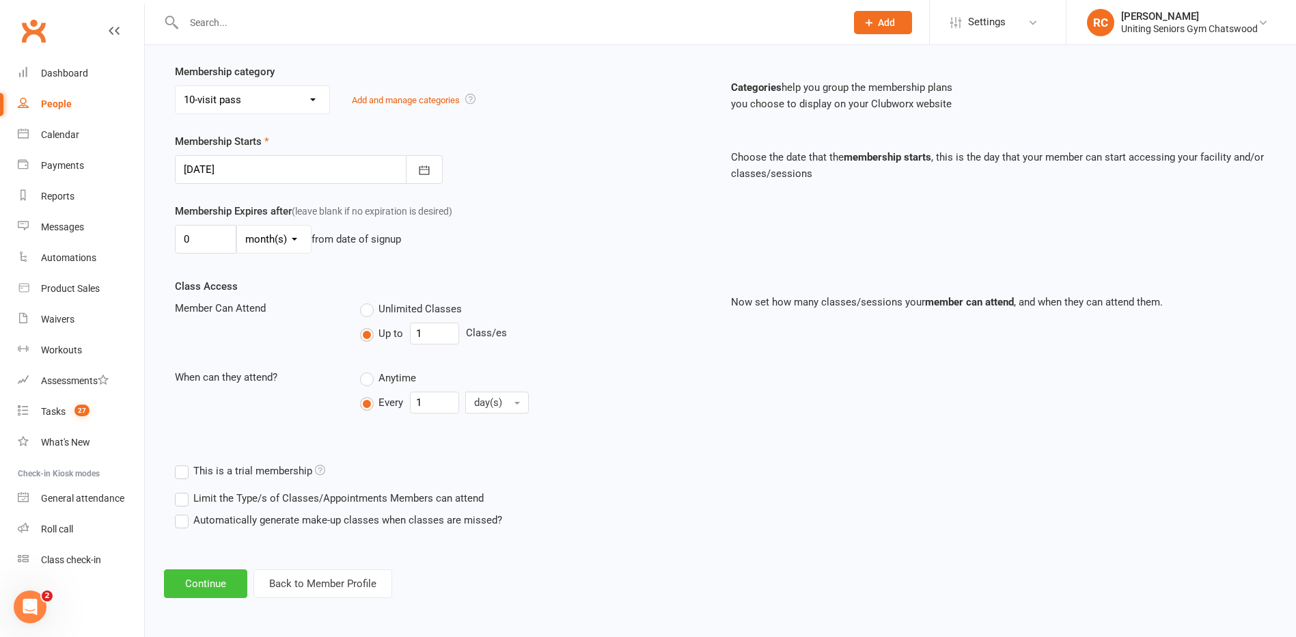
click at [236, 579] on button "Continue" at bounding box center [205, 583] width 83 height 29
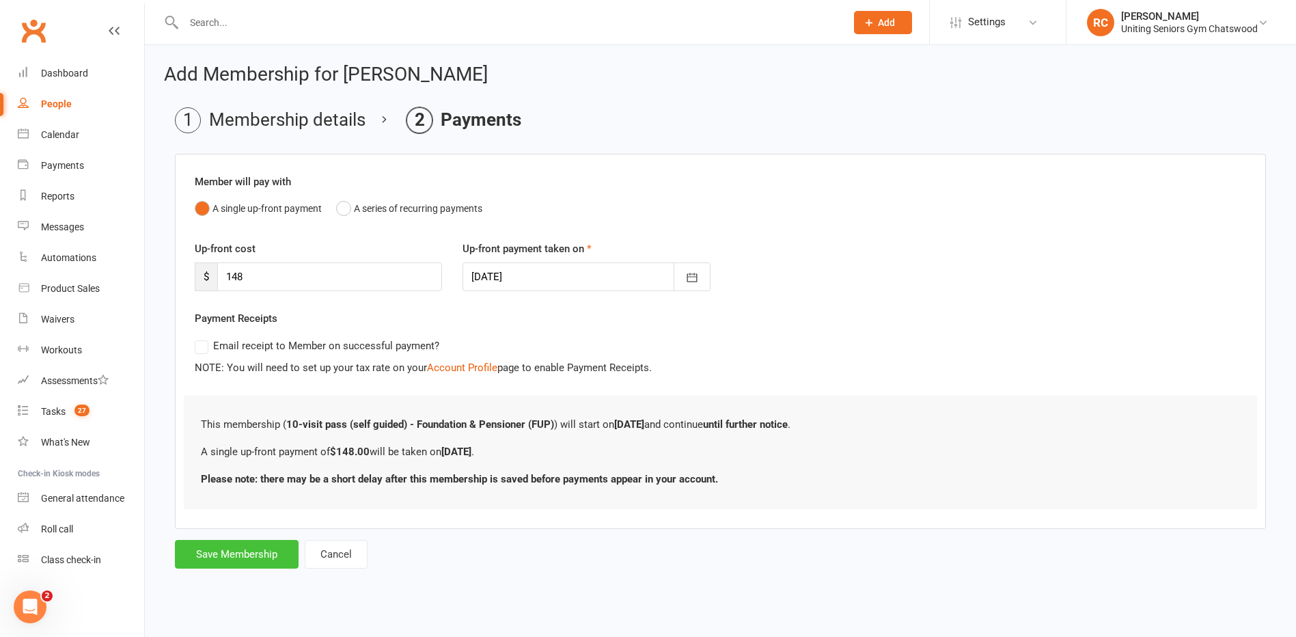
scroll to position [0, 0]
click at [225, 553] on button "Save Membership" at bounding box center [237, 554] width 124 height 29
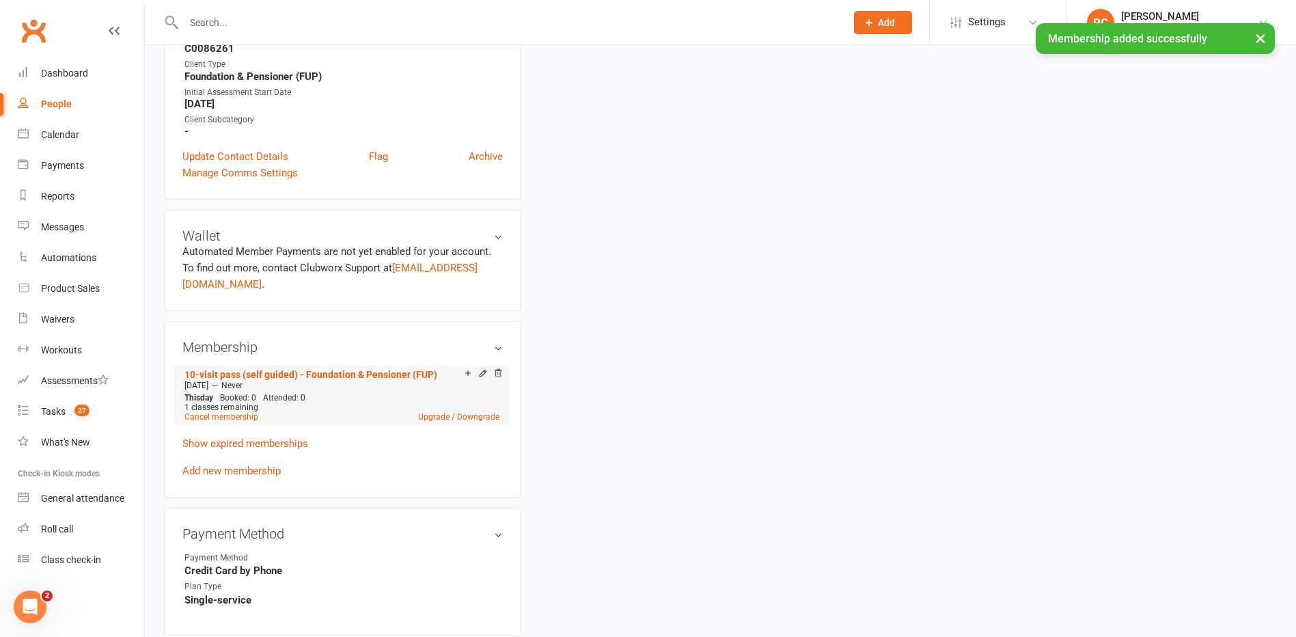
scroll to position [410, 0]
